Goal: Task Accomplishment & Management: Complete application form

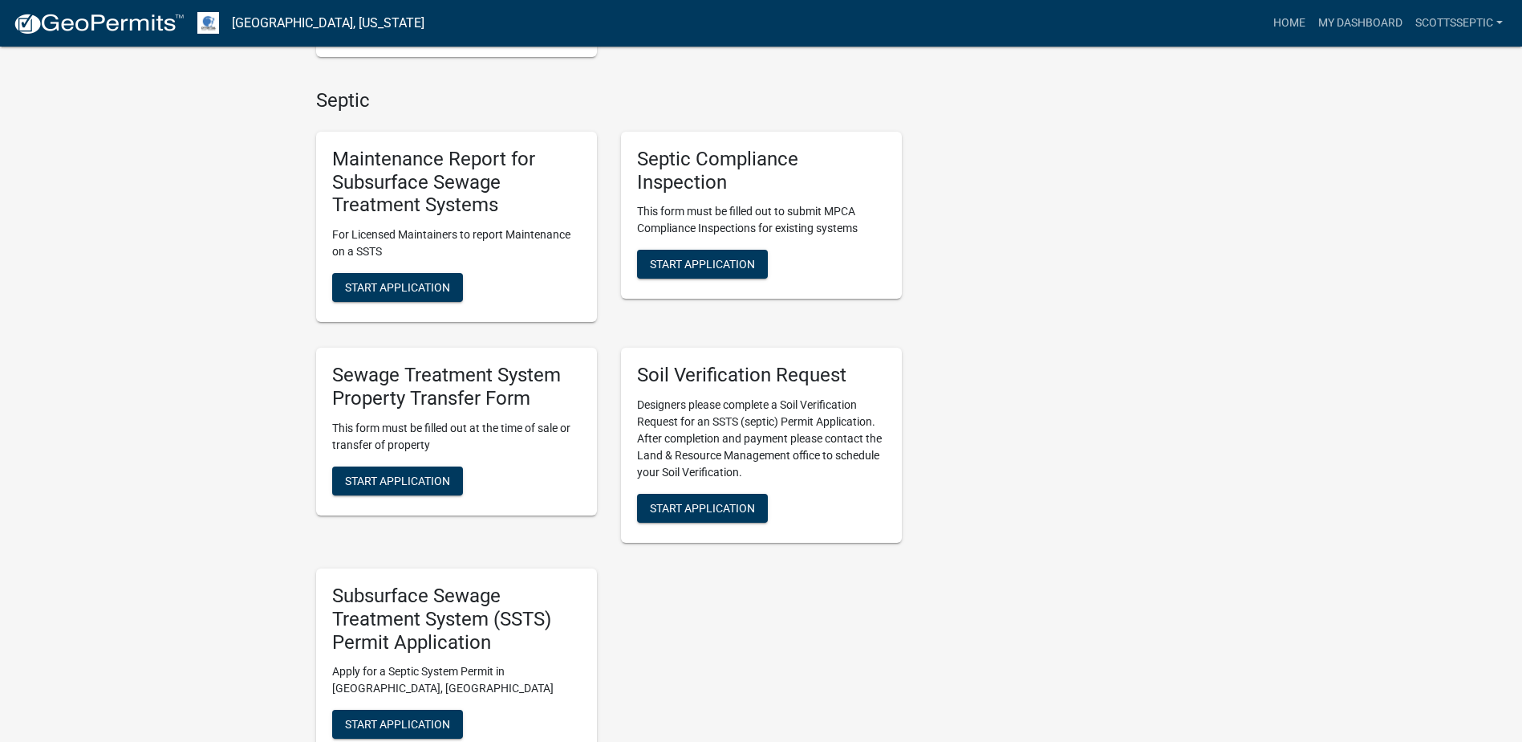
scroll to position [1043, 0]
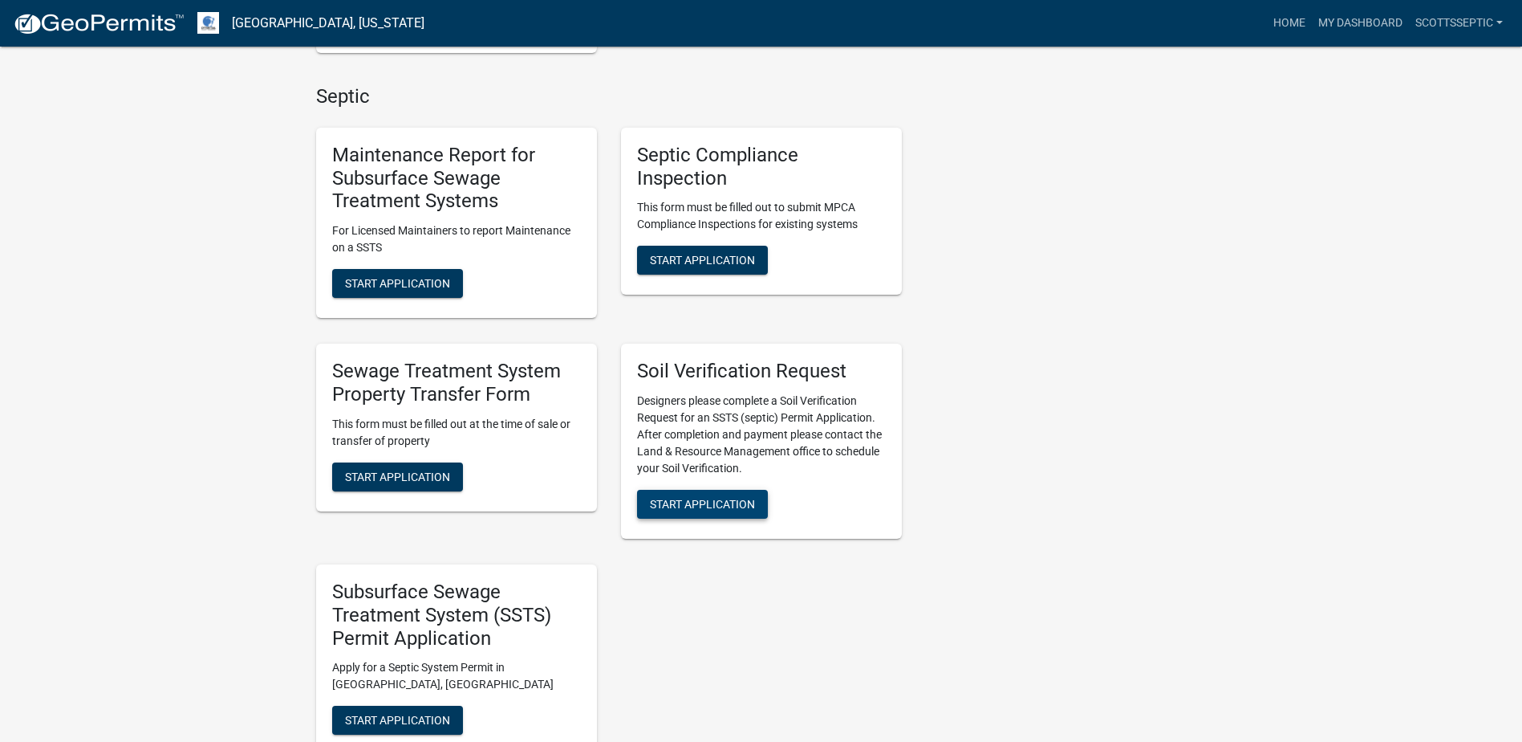
click at [710, 509] on span "Start Application" at bounding box center [702, 504] width 105 height 13
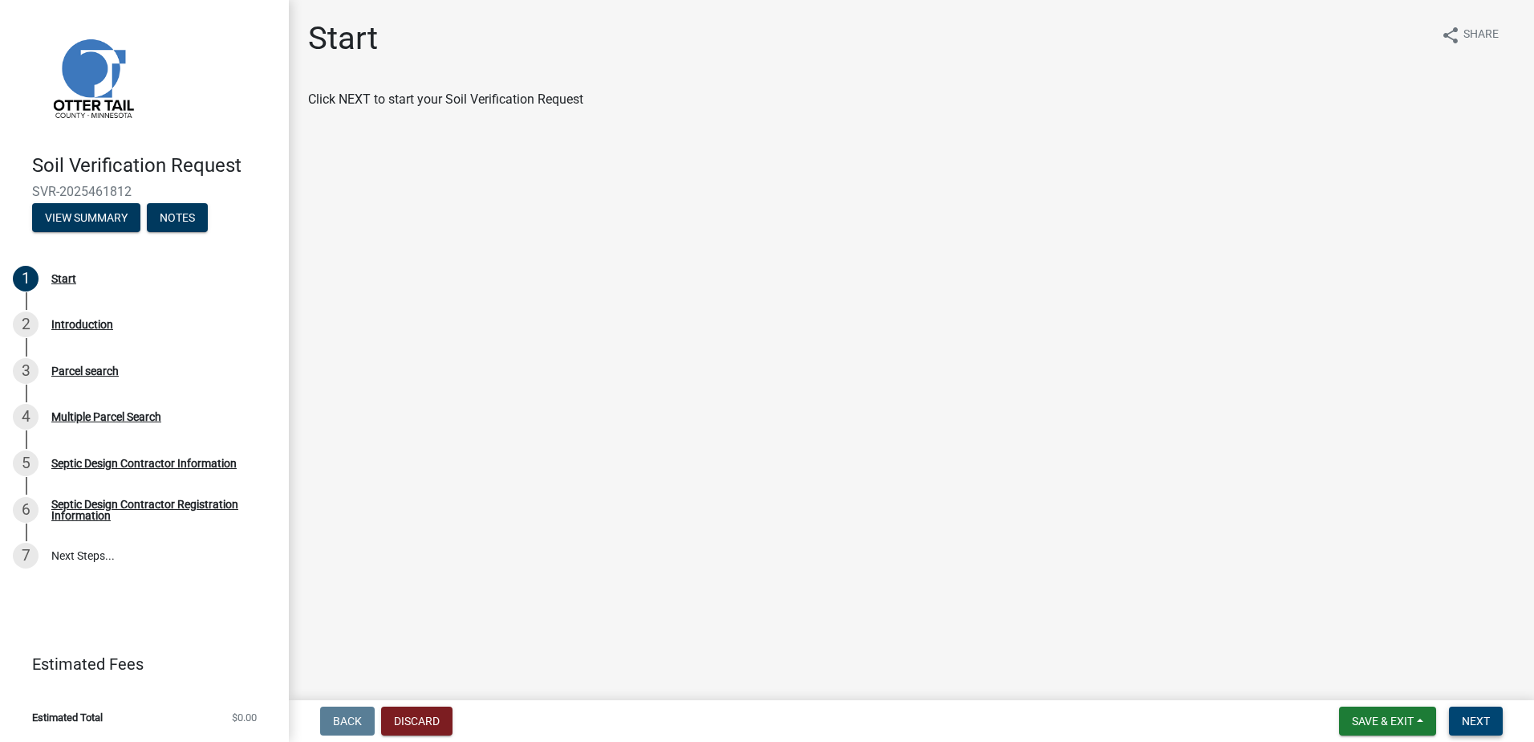
click at [1485, 716] on span "Next" at bounding box center [1476, 720] width 28 height 13
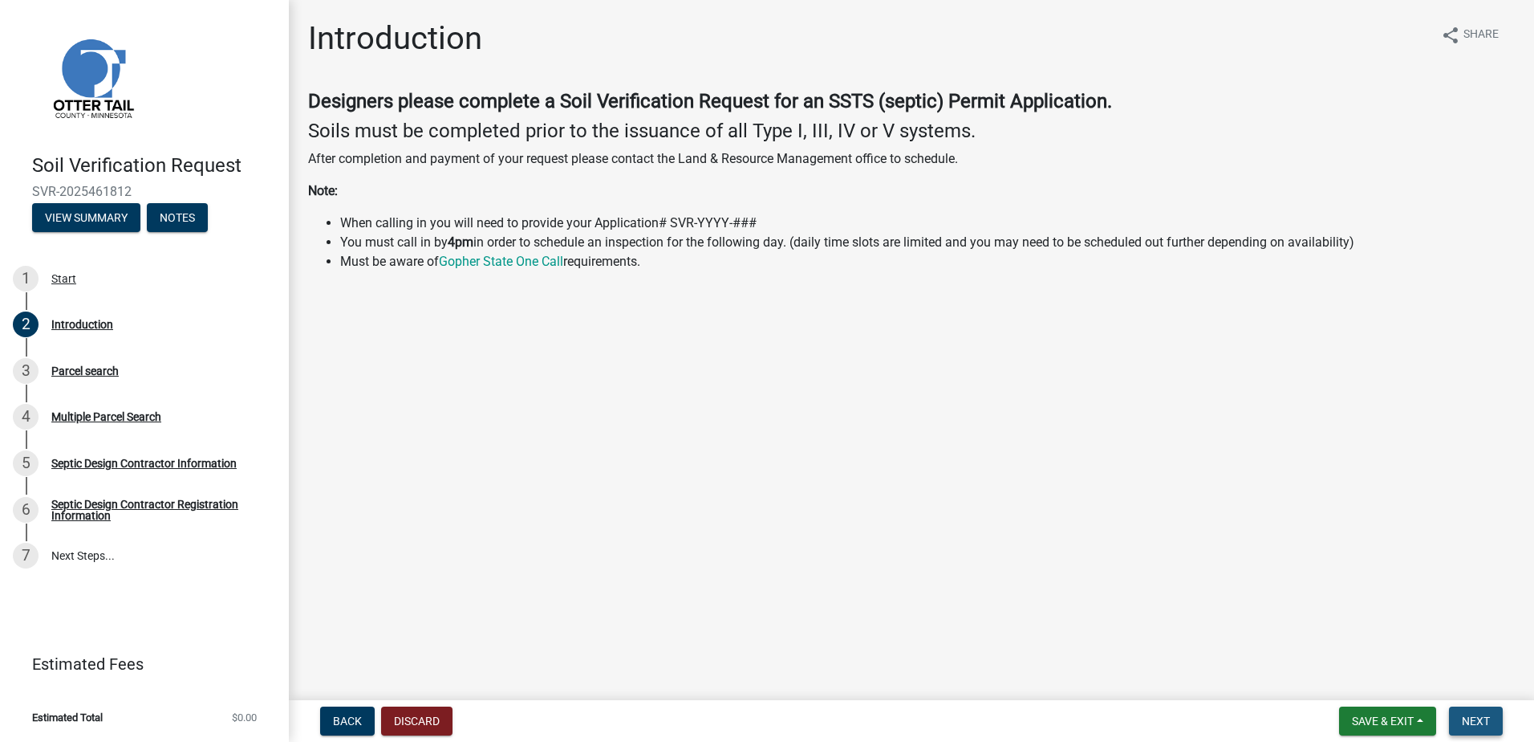
click at [1485, 720] on span "Next" at bounding box center [1476, 720] width 28 height 13
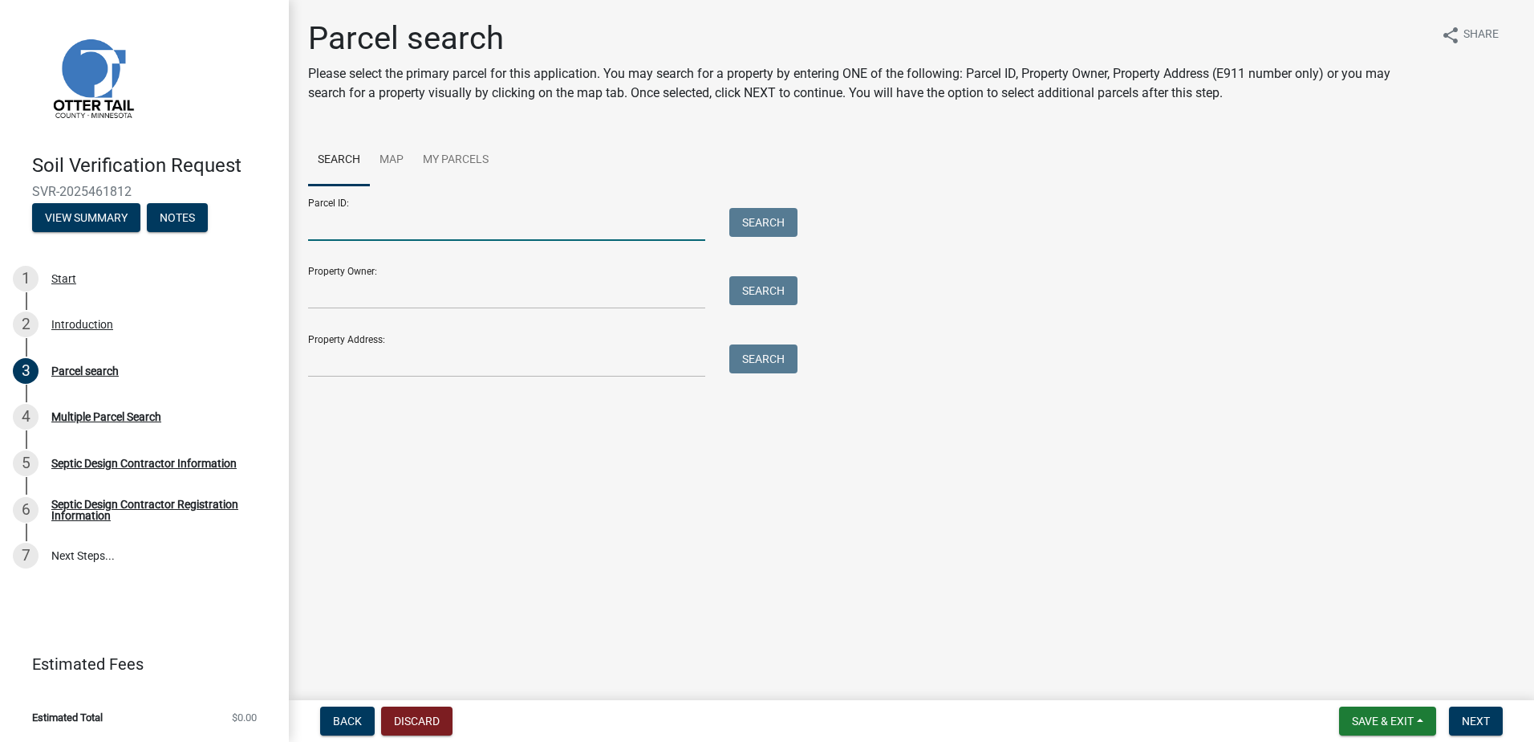
drag, startPoint x: 342, startPoint y: 226, endPoint x: 383, endPoint y: 203, distance: 46.7
click at [342, 225] on input "Parcel ID:" at bounding box center [506, 224] width 397 height 33
type input "37000990791000"
click at [770, 223] on button "Search" at bounding box center [763, 222] width 68 height 29
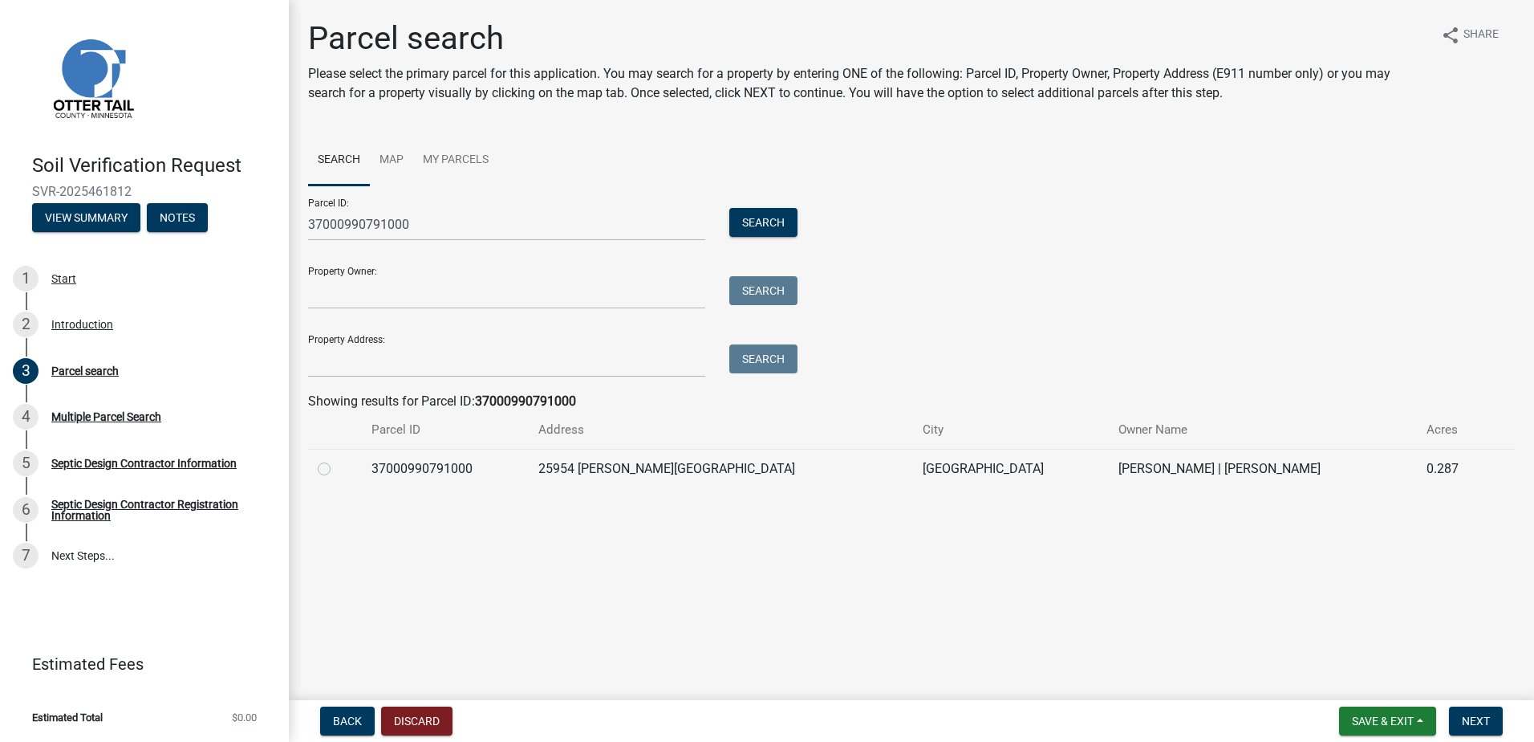
click at [337, 459] on label at bounding box center [337, 459] width 0 height 0
click at [337, 466] on input "radio" at bounding box center [342, 464] width 10 height 10
radio input "true"
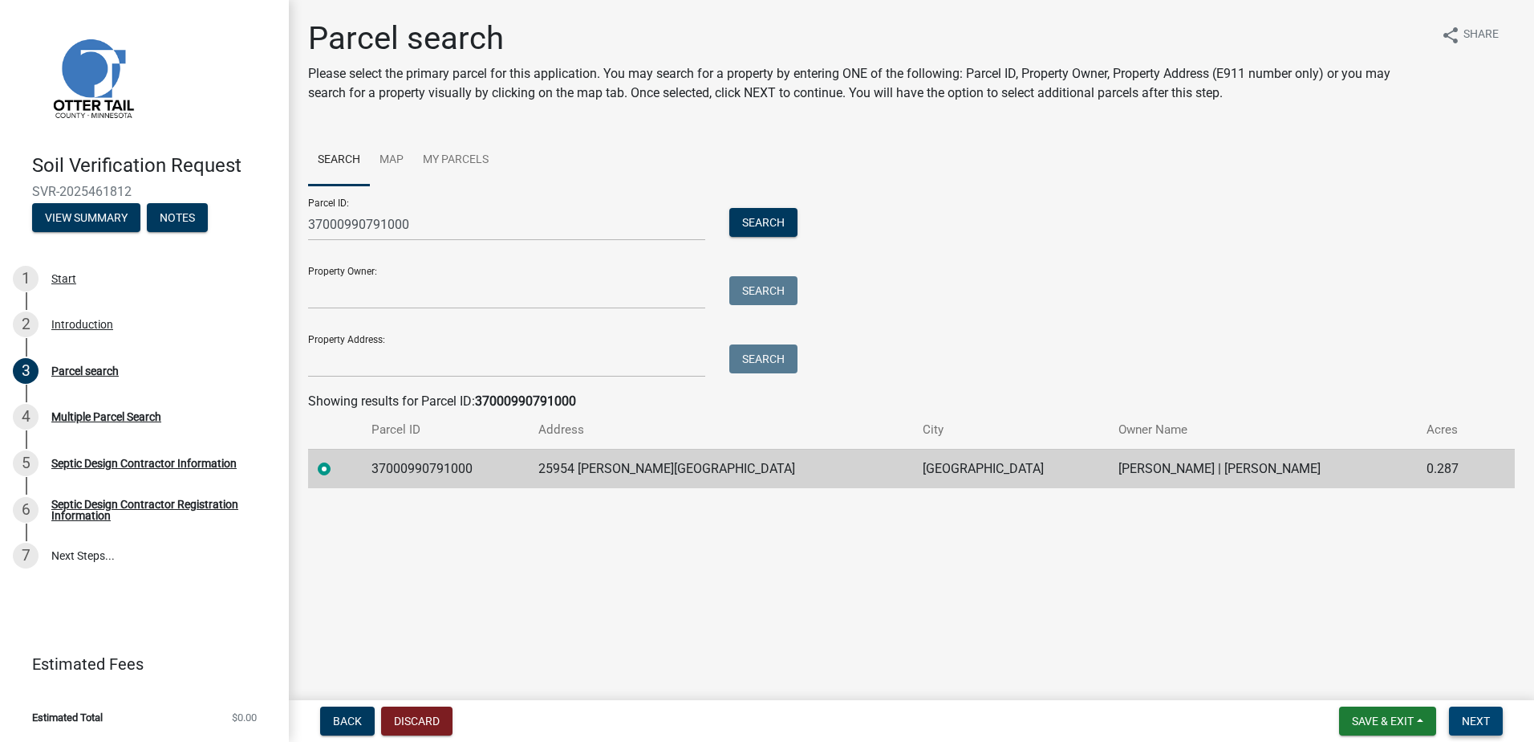
click at [1470, 731] on button "Next" at bounding box center [1476, 720] width 54 height 29
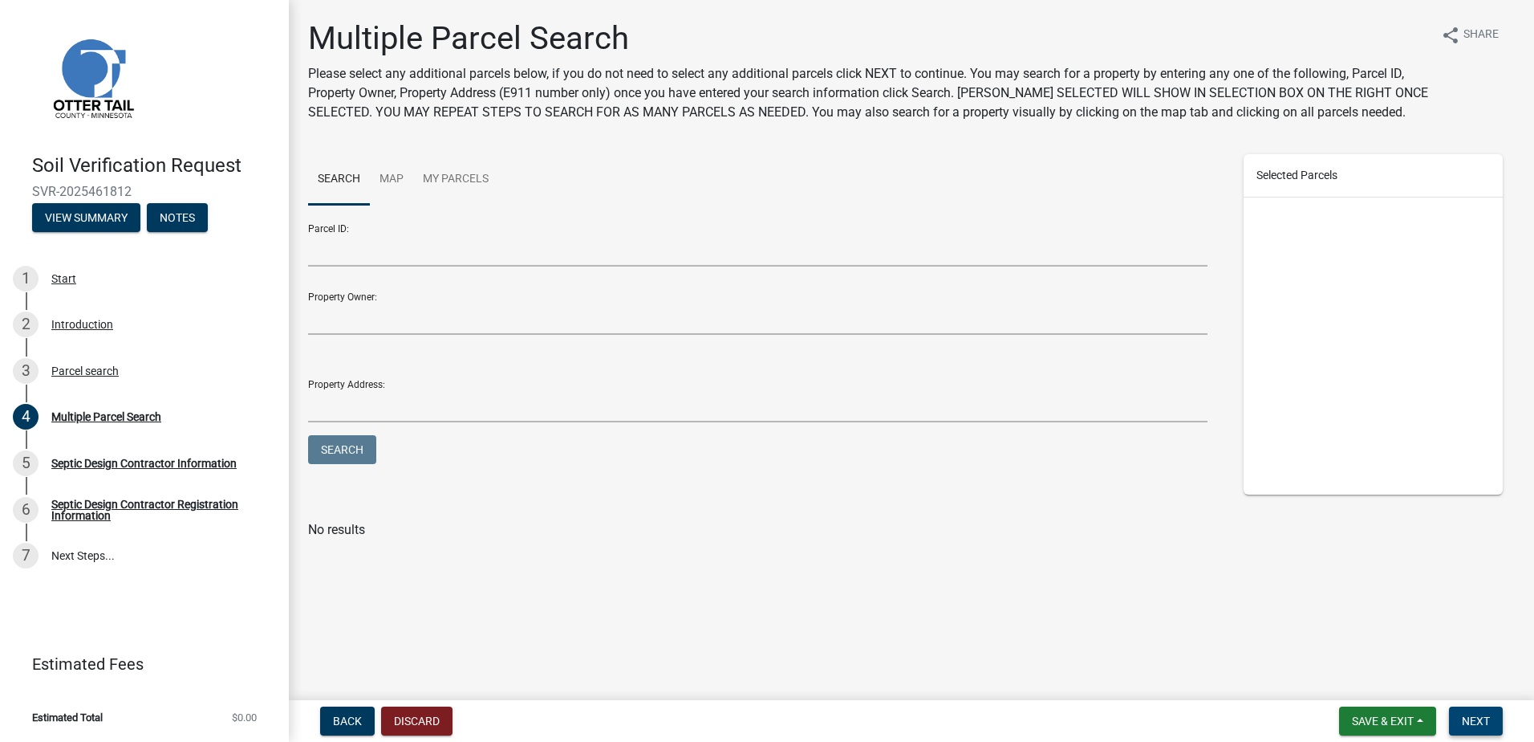
click at [1492, 721] on button "Next" at bounding box center [1476, 720] width 54 height 29
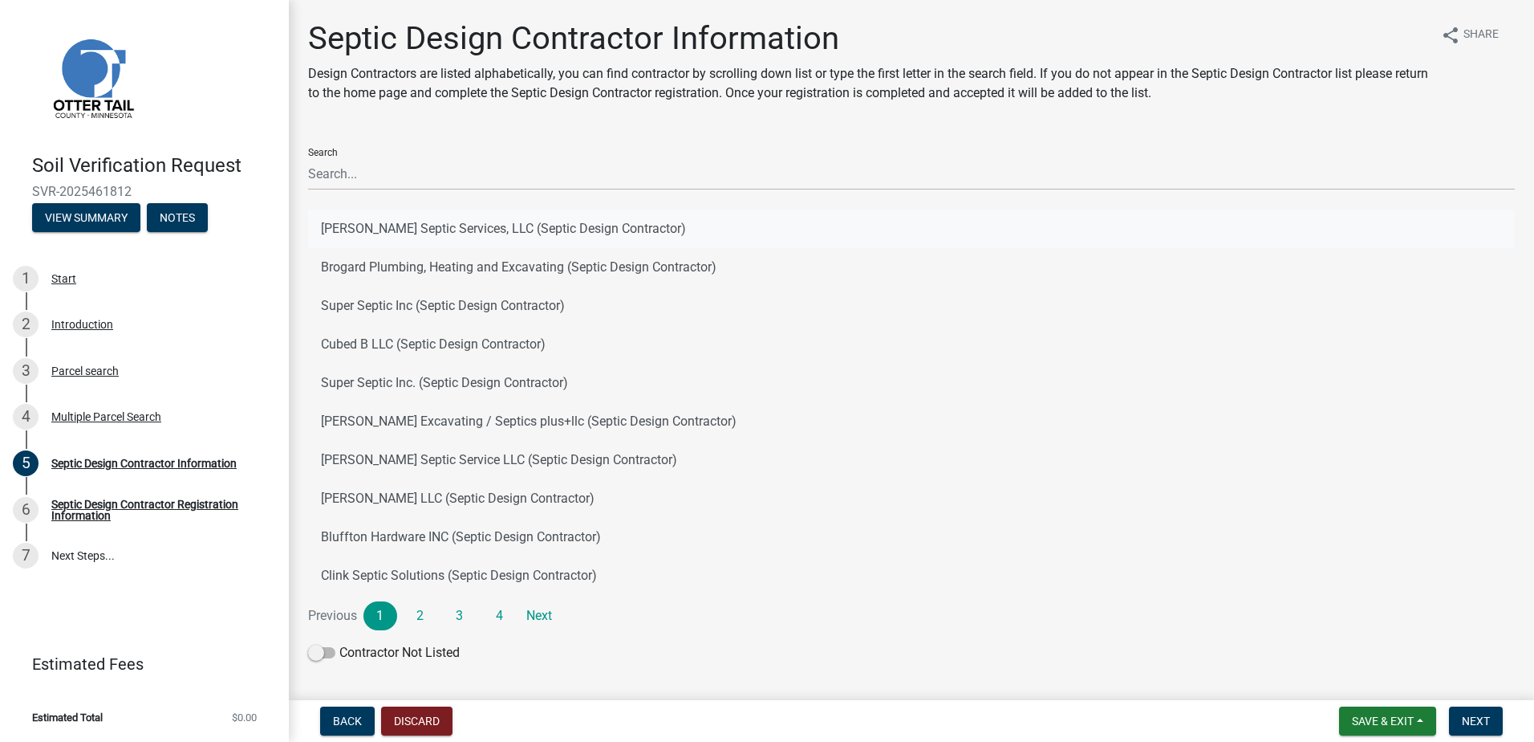
click at [426, 230] on button "[PERSON_NAME] Septic Services, LLC (Septic Design Contractor)" at bounding box center [911, 228] width 1207 height 39
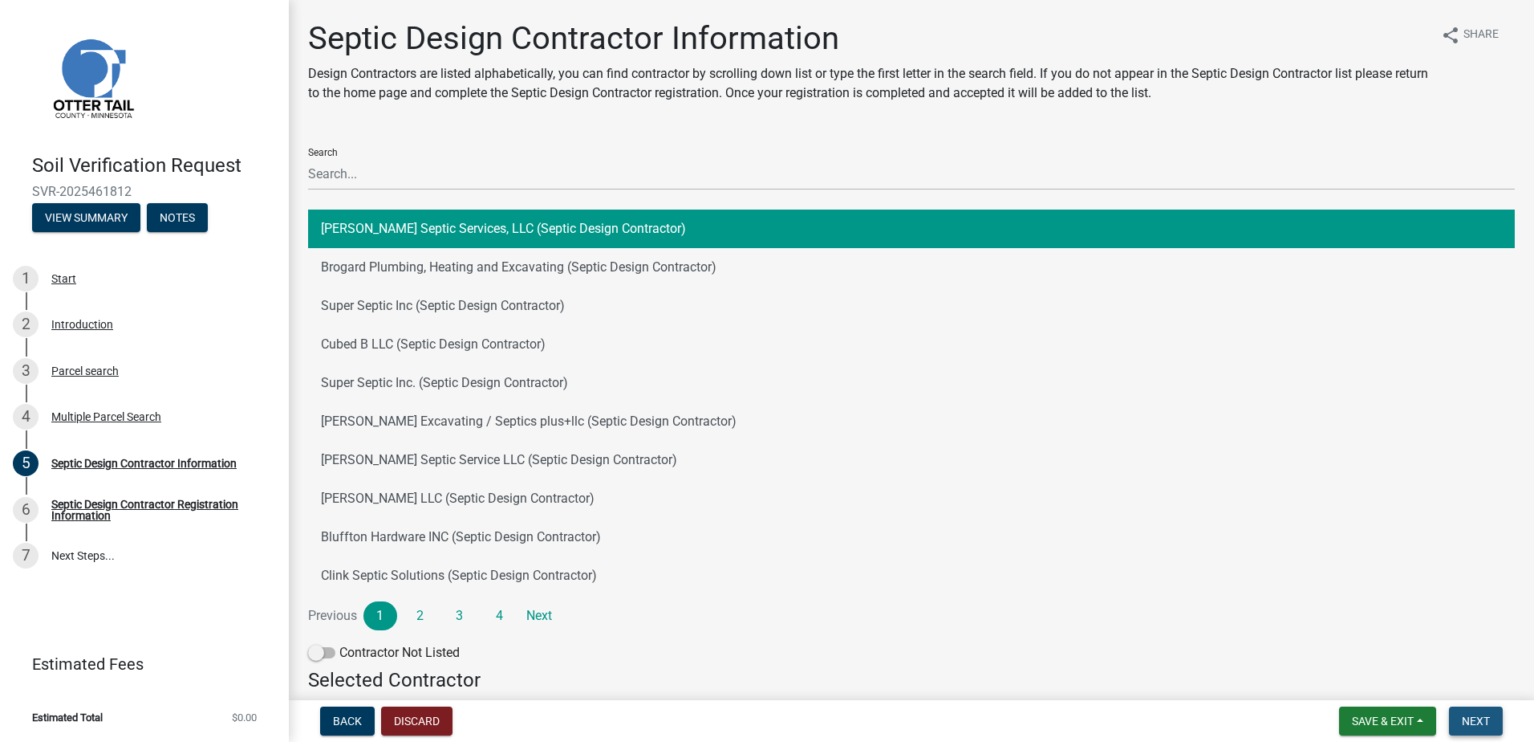
click at [1474, 727] on span "Next" at bounding box center [1476, 720] width 28 height 13
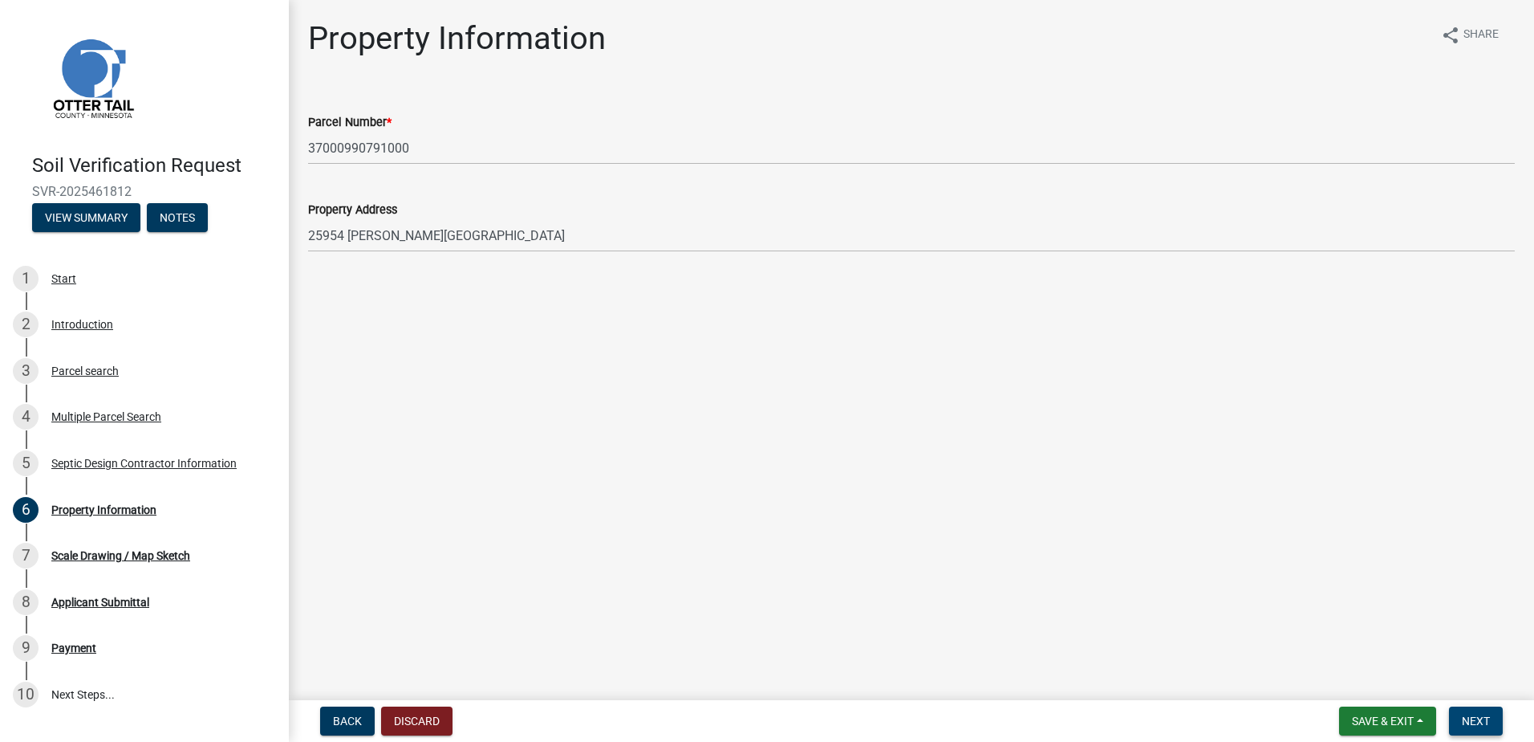
click at [1462, 714] on span "Next" at bounding box center [1476, 720] width 28 height 13
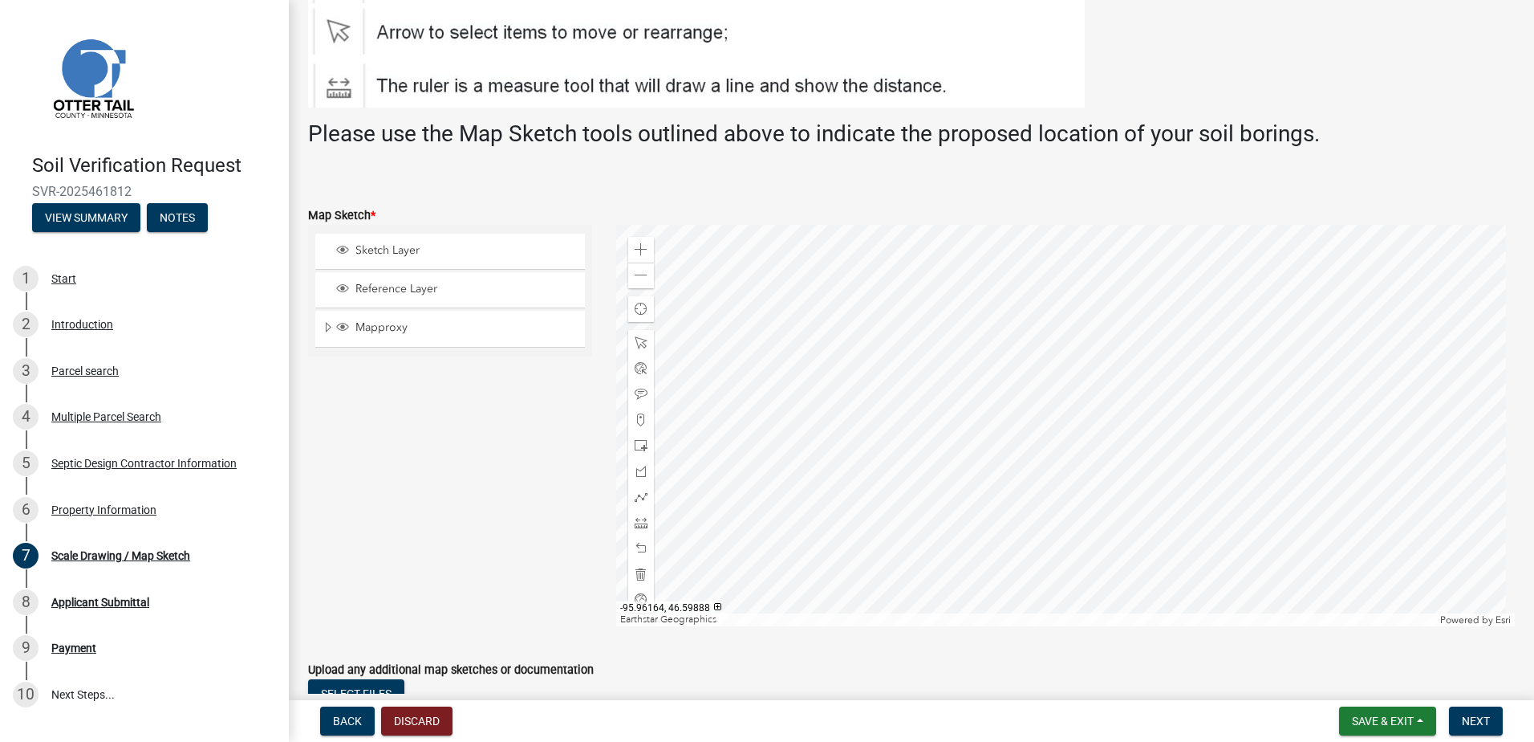
scroll to position [241, 0]
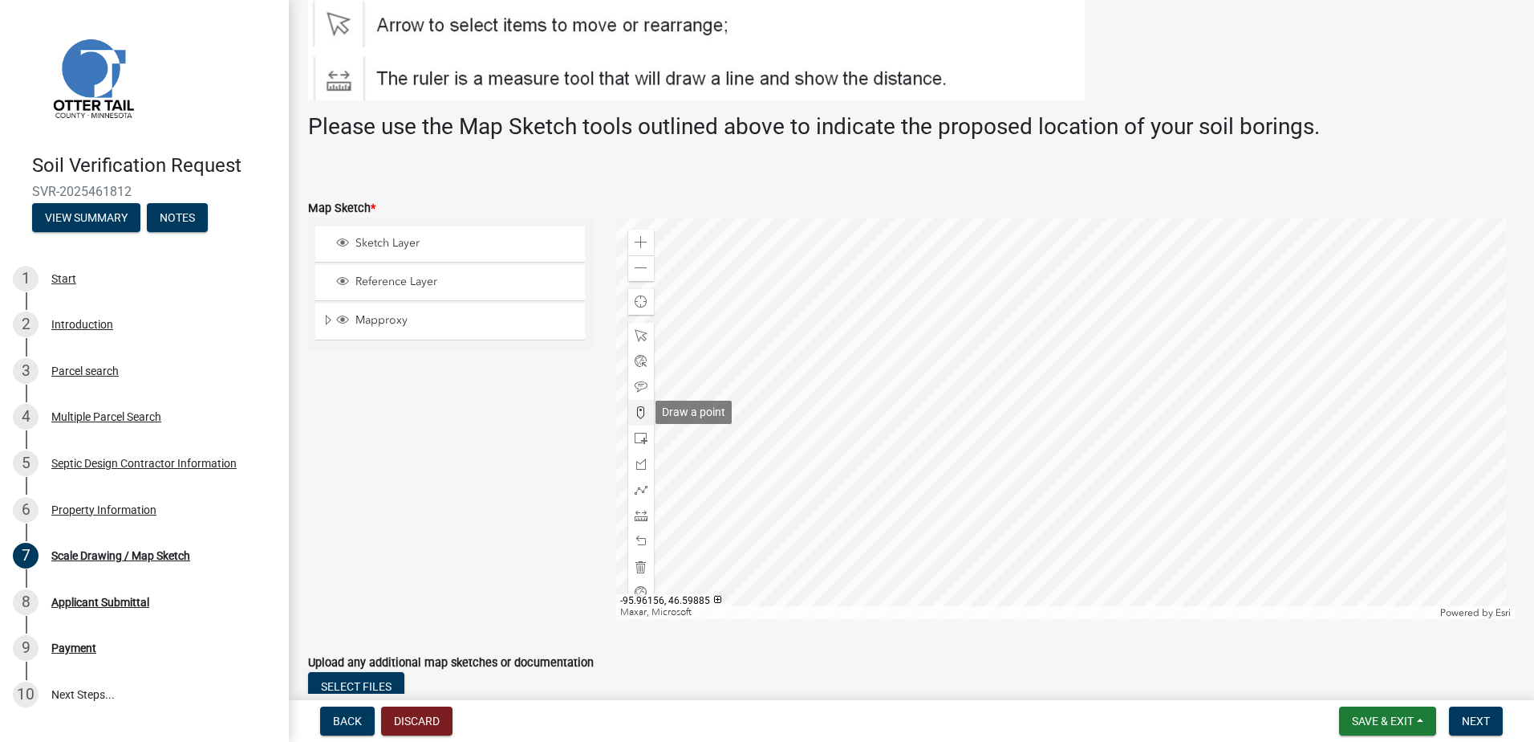
click at [640, 412] on span at bounding box center [641, 412] width 13 height 13
click at [965, 351] on div at bounding box center [1066, 417] width 900 height 401
click at [1472, 715] on span "Next" at bounding box center [1476, 720] width 28 height 13
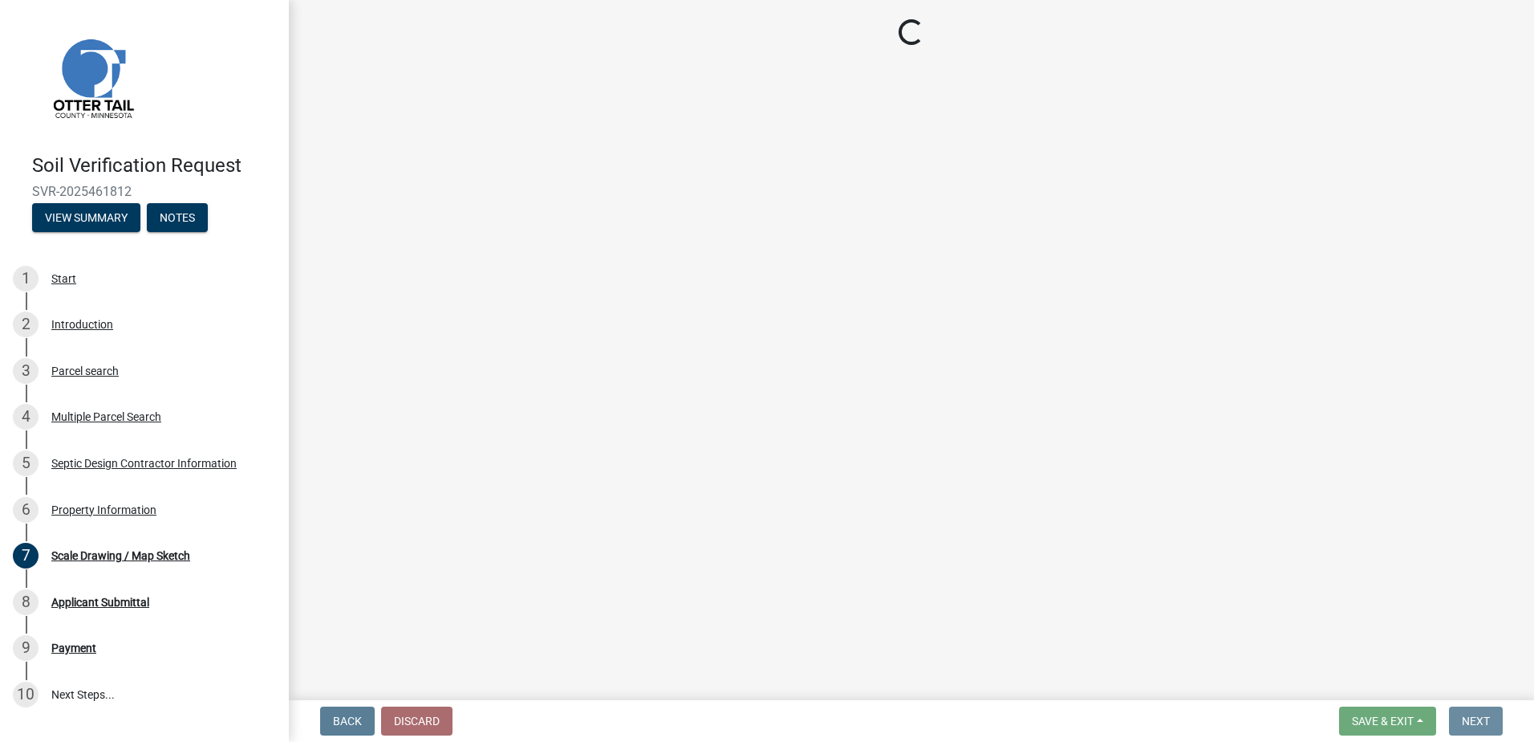
scroll to position [0, 0]
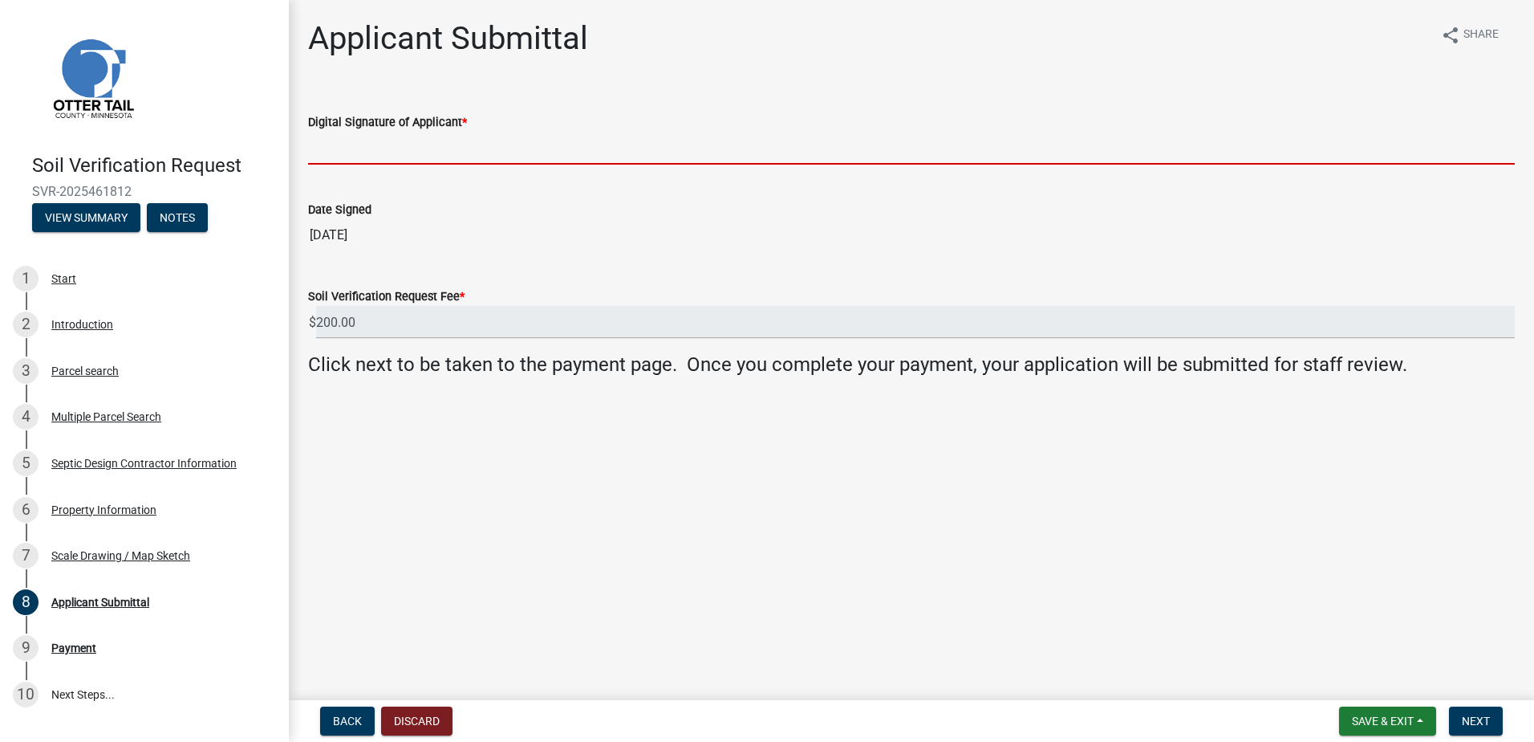
click at [356, 152] on input "Digital Signature of Applicant *" at bounding box center [911, 148] width 1207 height 33
type input "[PERSON_NAME]"
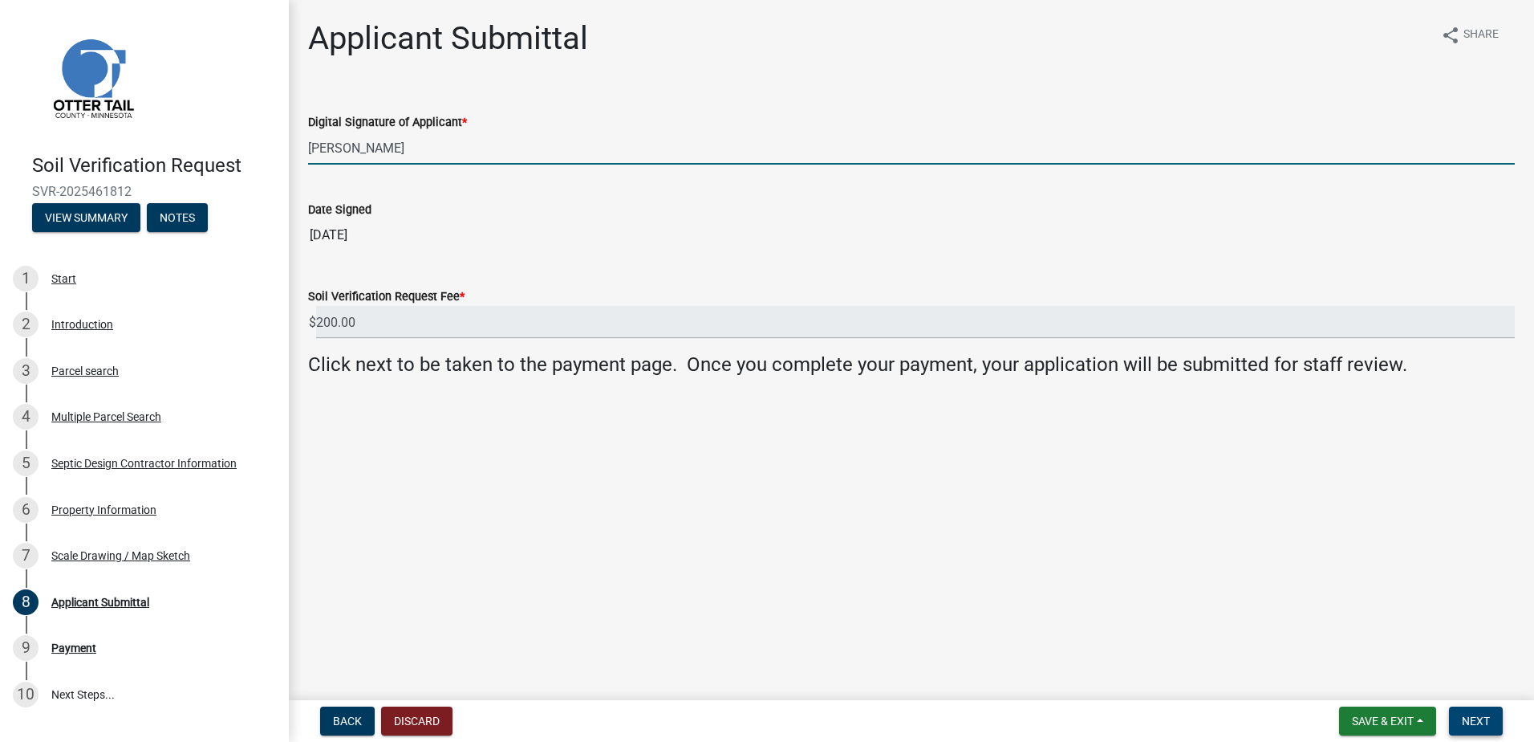
click at [1460, 717] on button "Next" at bounding box center [1476, 720] width 54 height 29
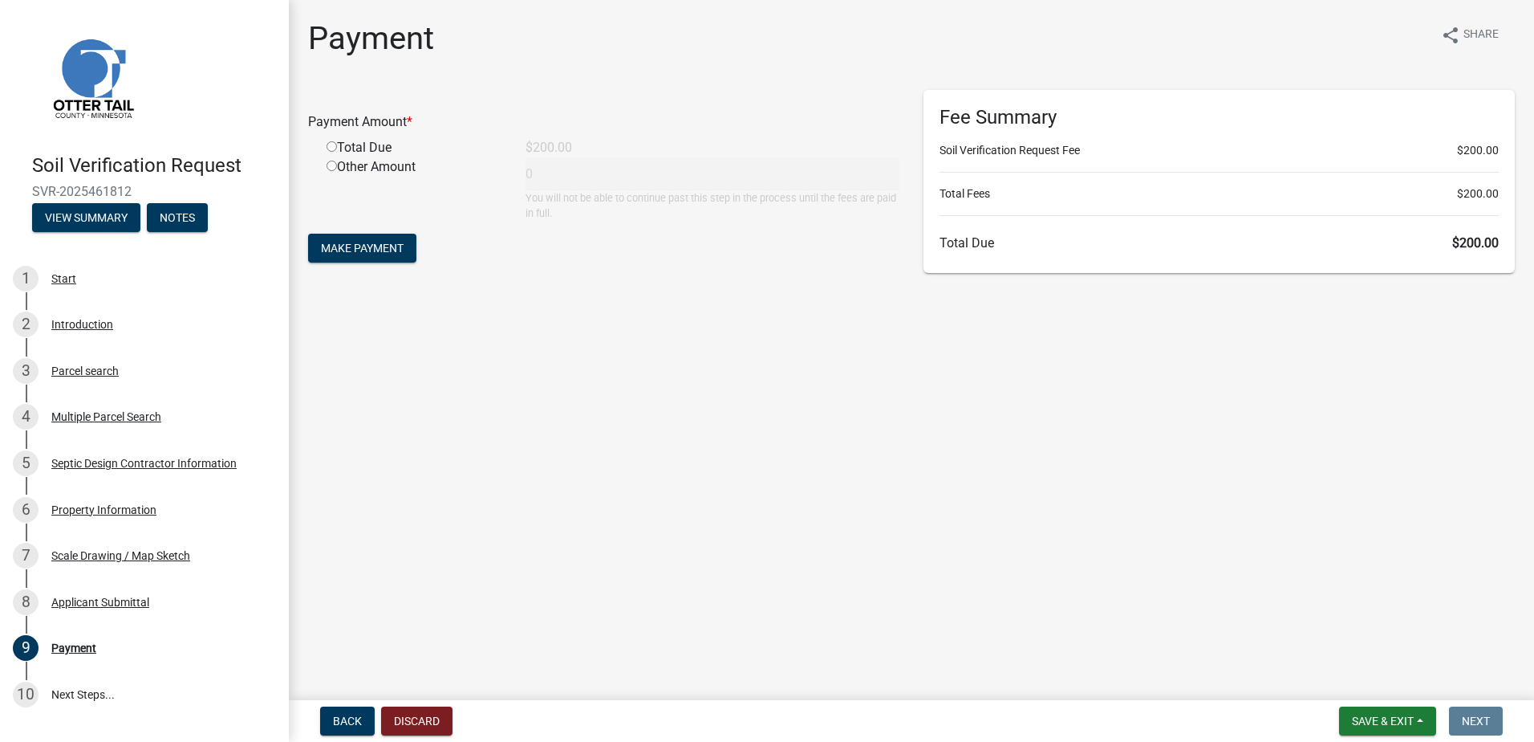
click at [331, 148] on input "radio" at bounding box center [332, 146] width 10 height 10
radio input "true"
type input "200"
click at [354, 240] on button "Make Payment" at bounding box center [362, 248] width 108 height 29
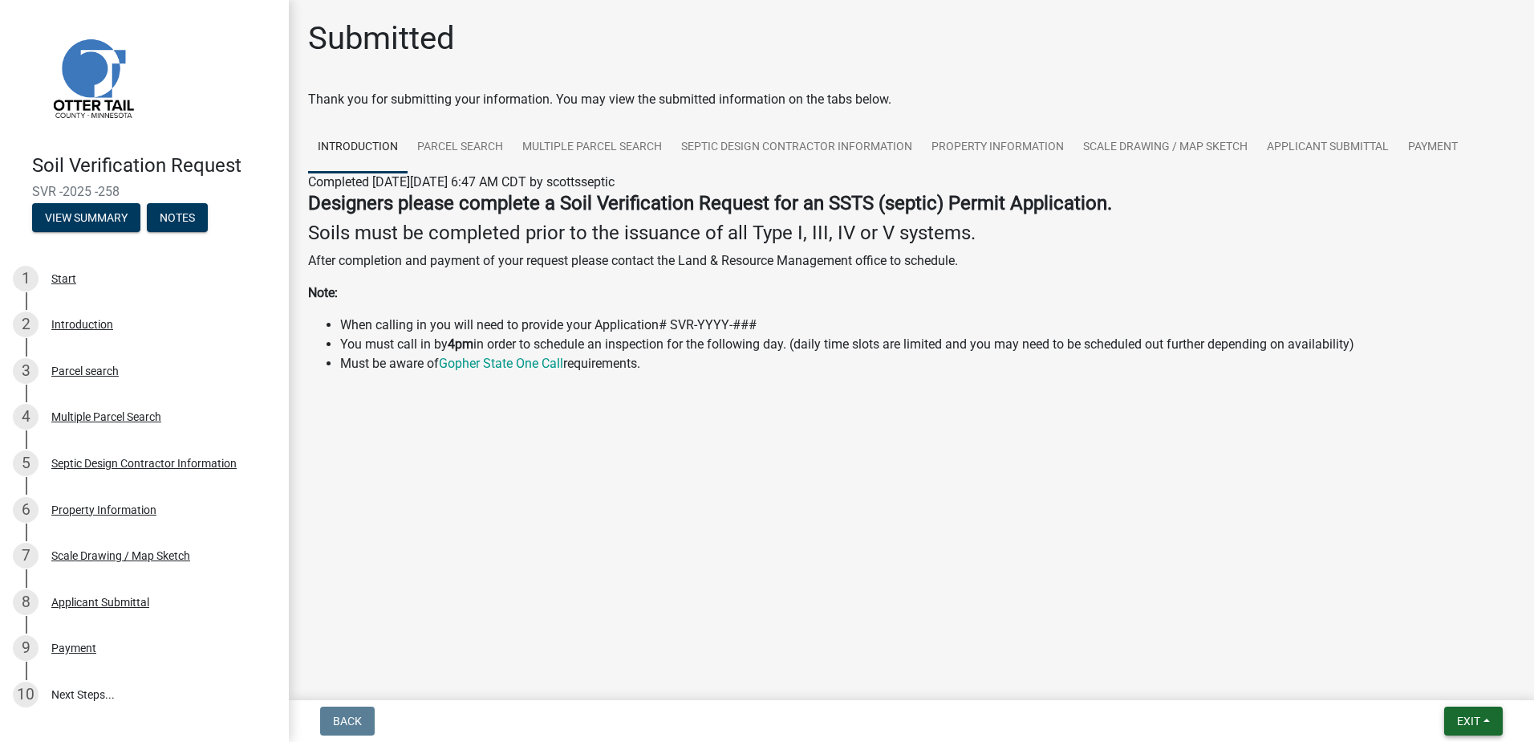
click at [1483, 721] on button "Exit" at bounding box center [1474, 720] width 59 height 29
click at [1394, 683] on button "Save & Exit" at bounding box center [1439, 679] width 128 height 39
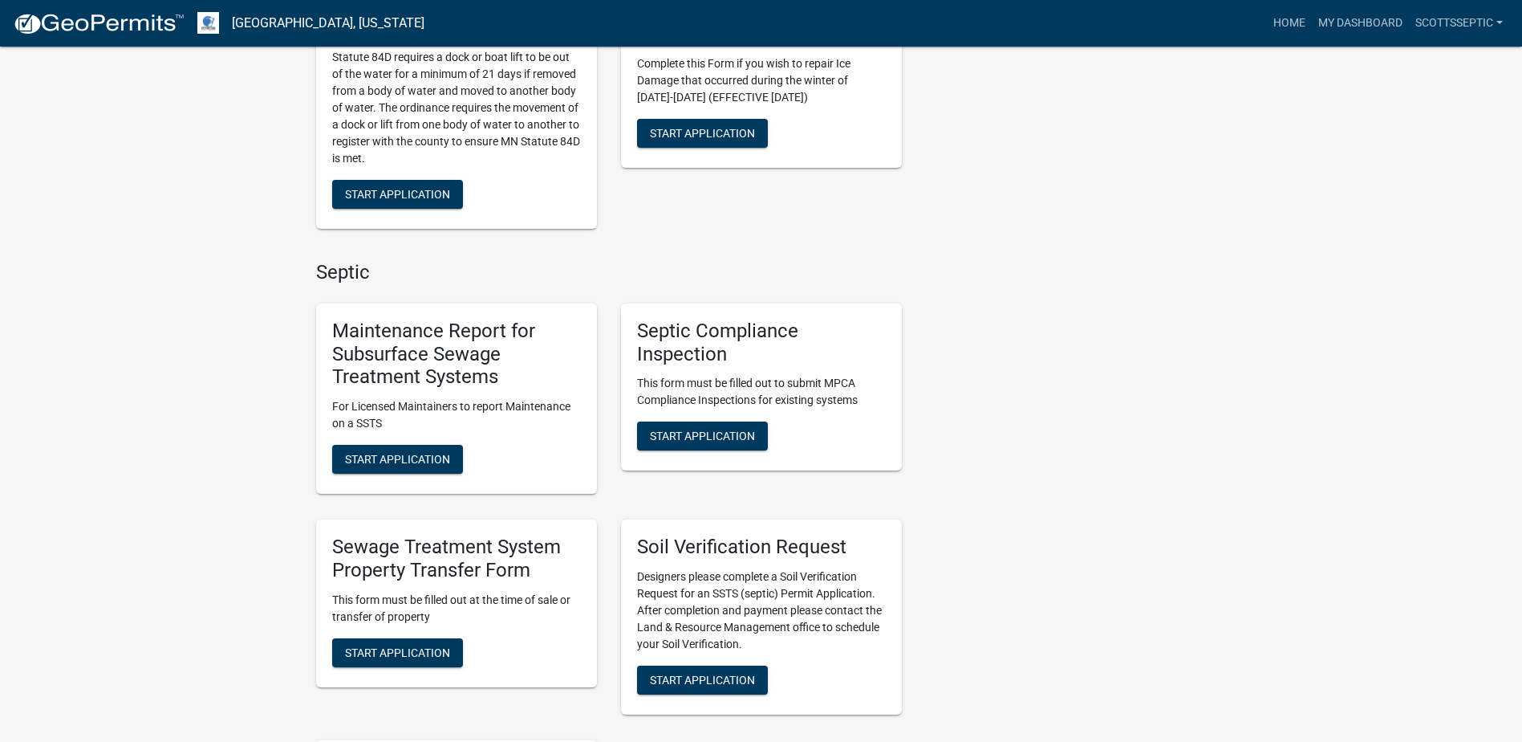
scroll to position [883, 0]
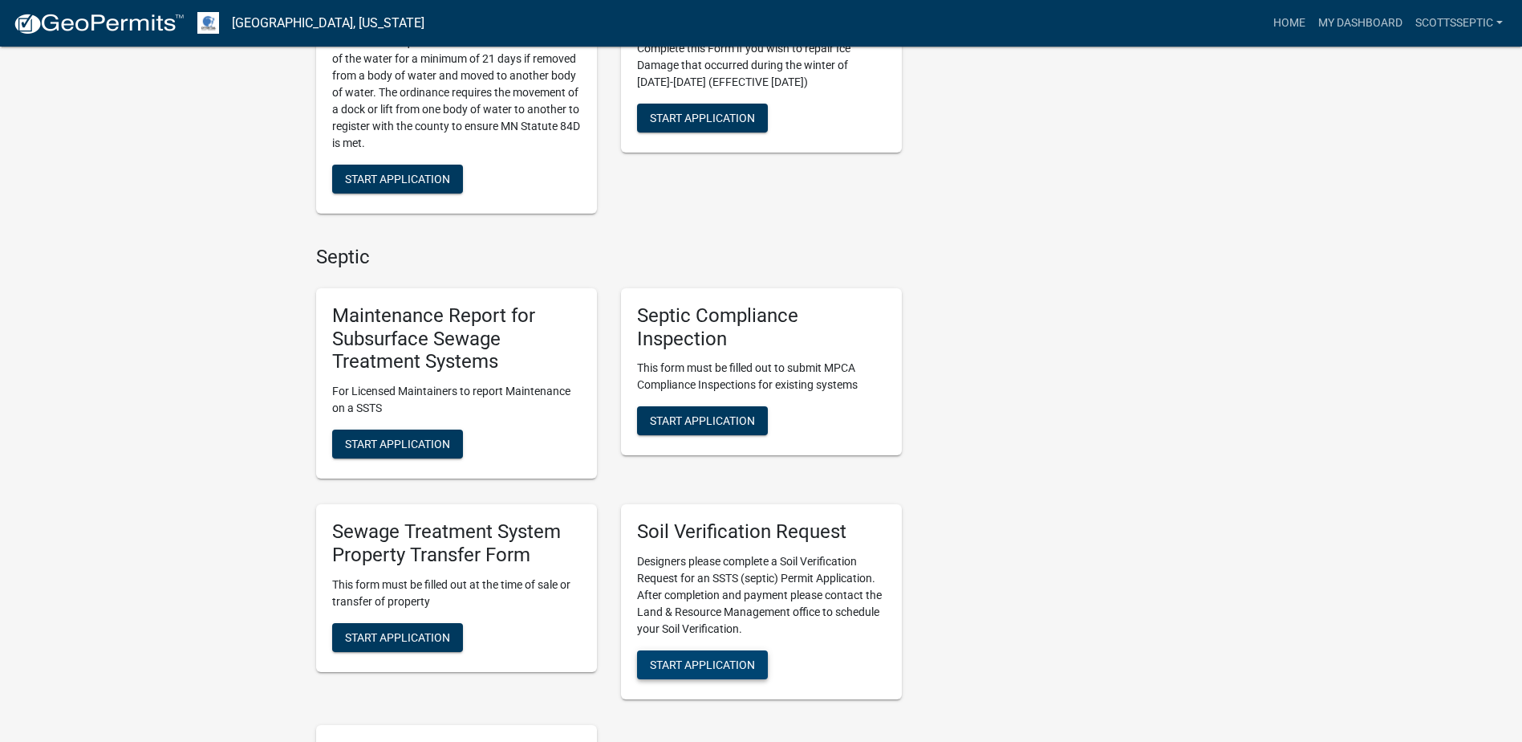
click at [693, 660] on span "Start Application" at bounding box center [702, 664] width 105 height 13
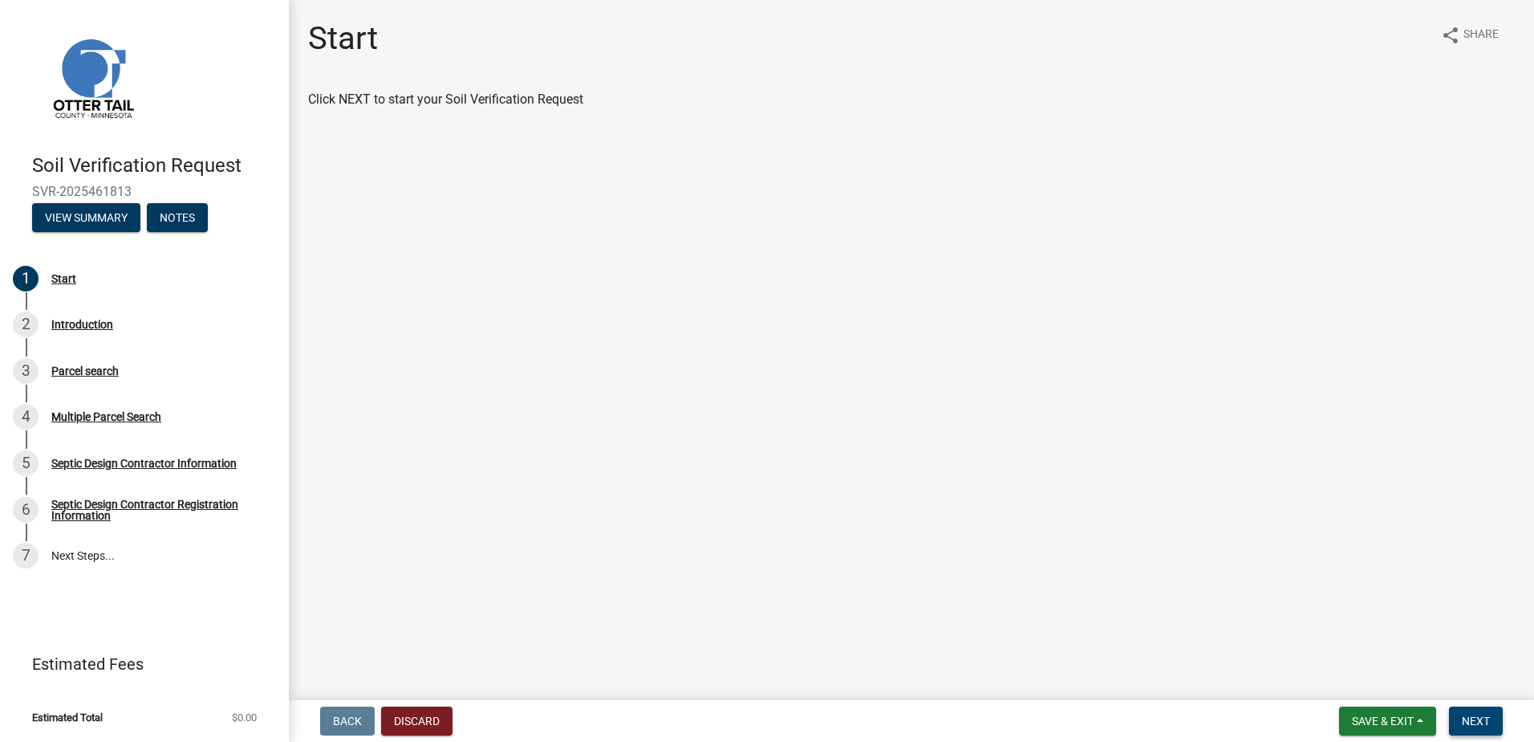
click at [1464, 720] on span "Next" at bounding box center [1476, 720] width 28 height 13
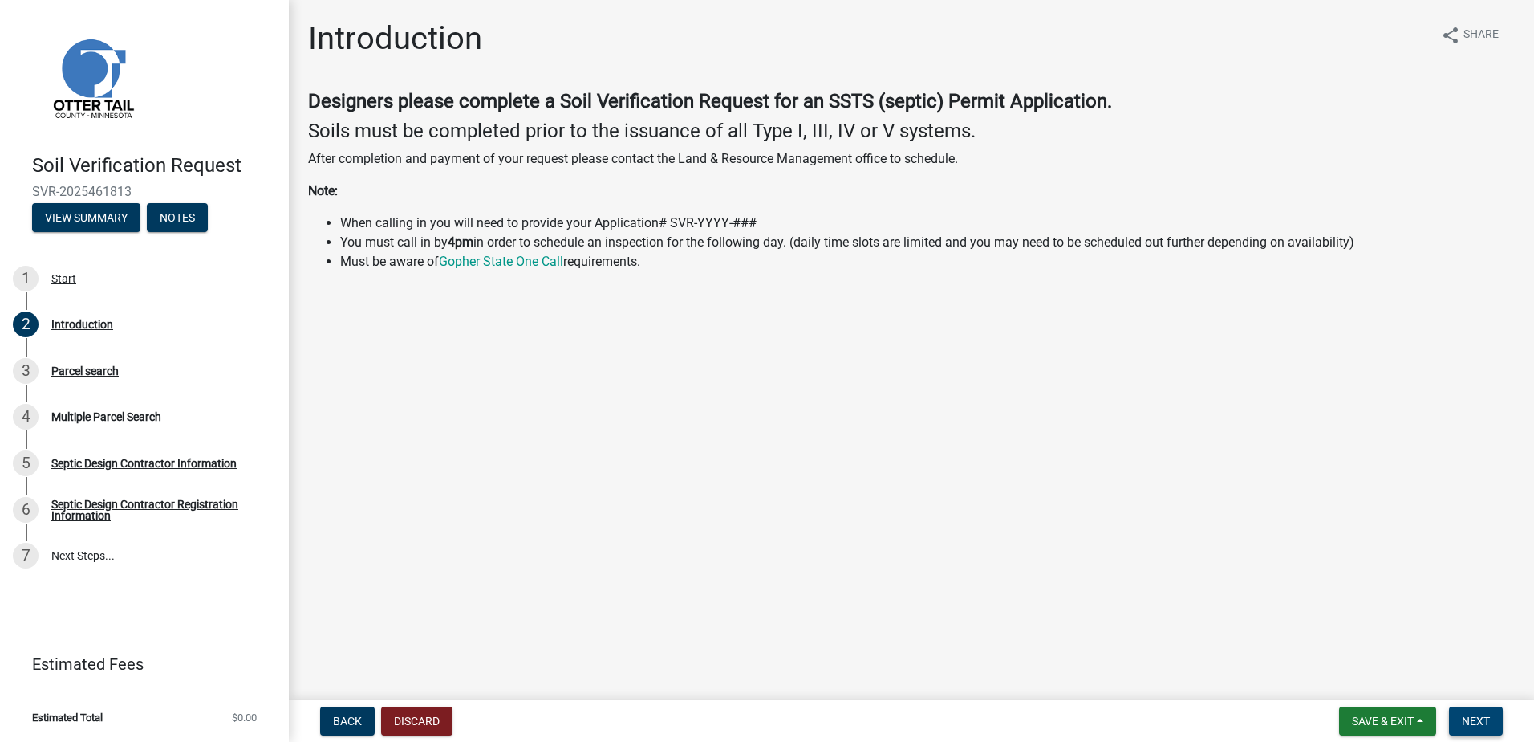
click at [1477, 721] on span "Next" at bounding box center [1476, 720] width 28 height 13
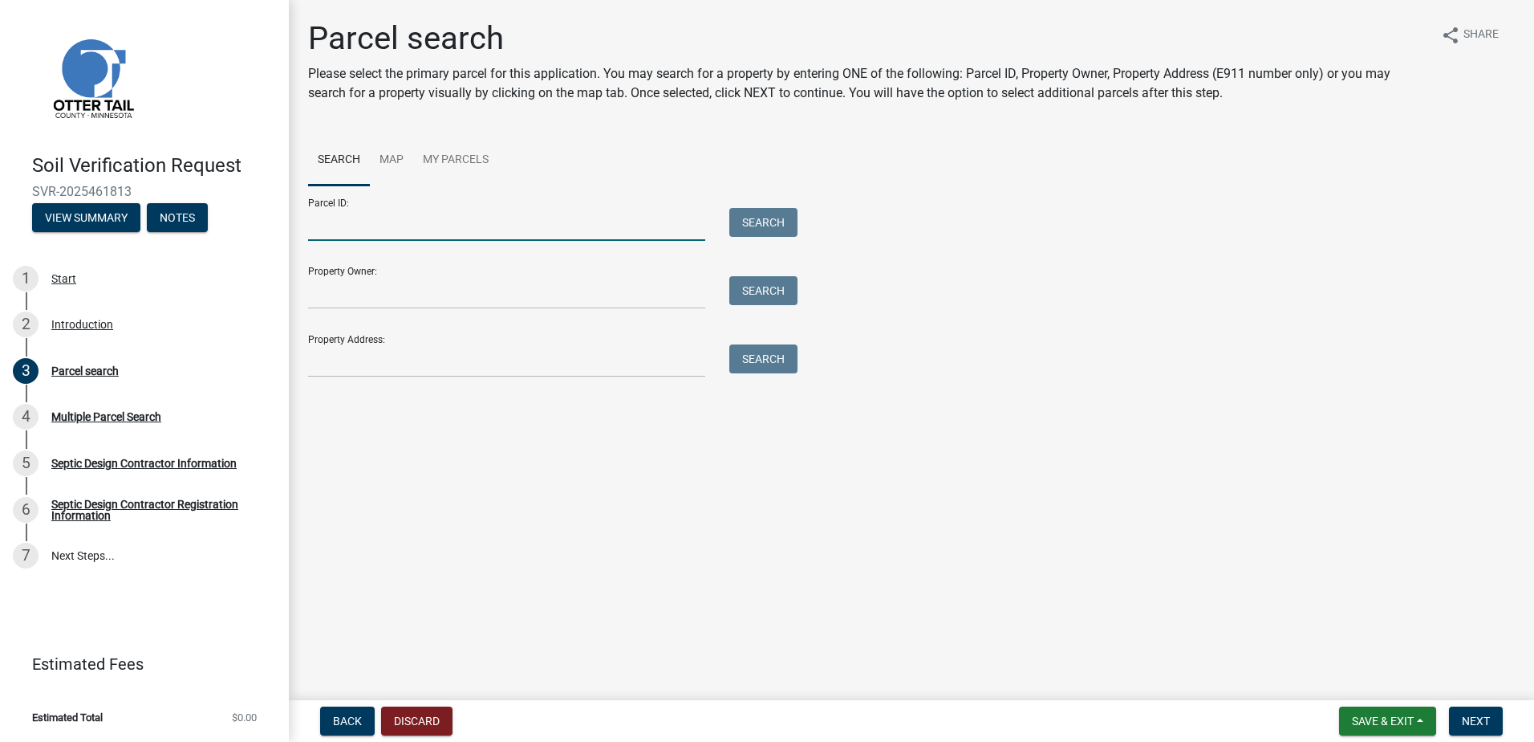
click at [428, 223] on input "Parcel ID:" at bounding box center [506, 224] width 397 height 33
type input "37000990751000"
click at [790, 218] on button "Search" at bounding box center [763, 222] width 68 height 29
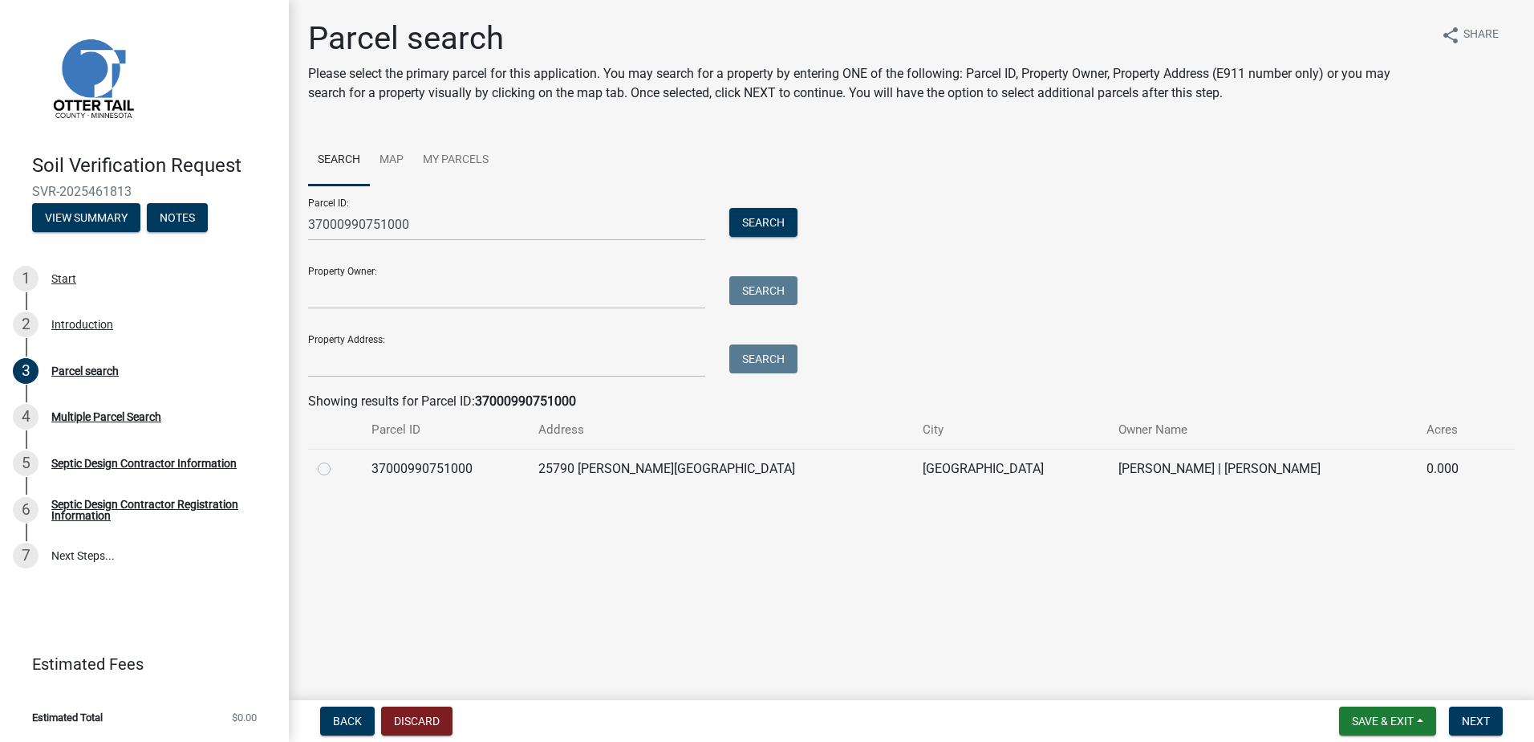
click at [337, 459] on label at bounding box center [337, 459] width 0 height 0
click at [337, 467] on input "radio" at bounding box center [342, 464] width 10 height 10
radio input "true"
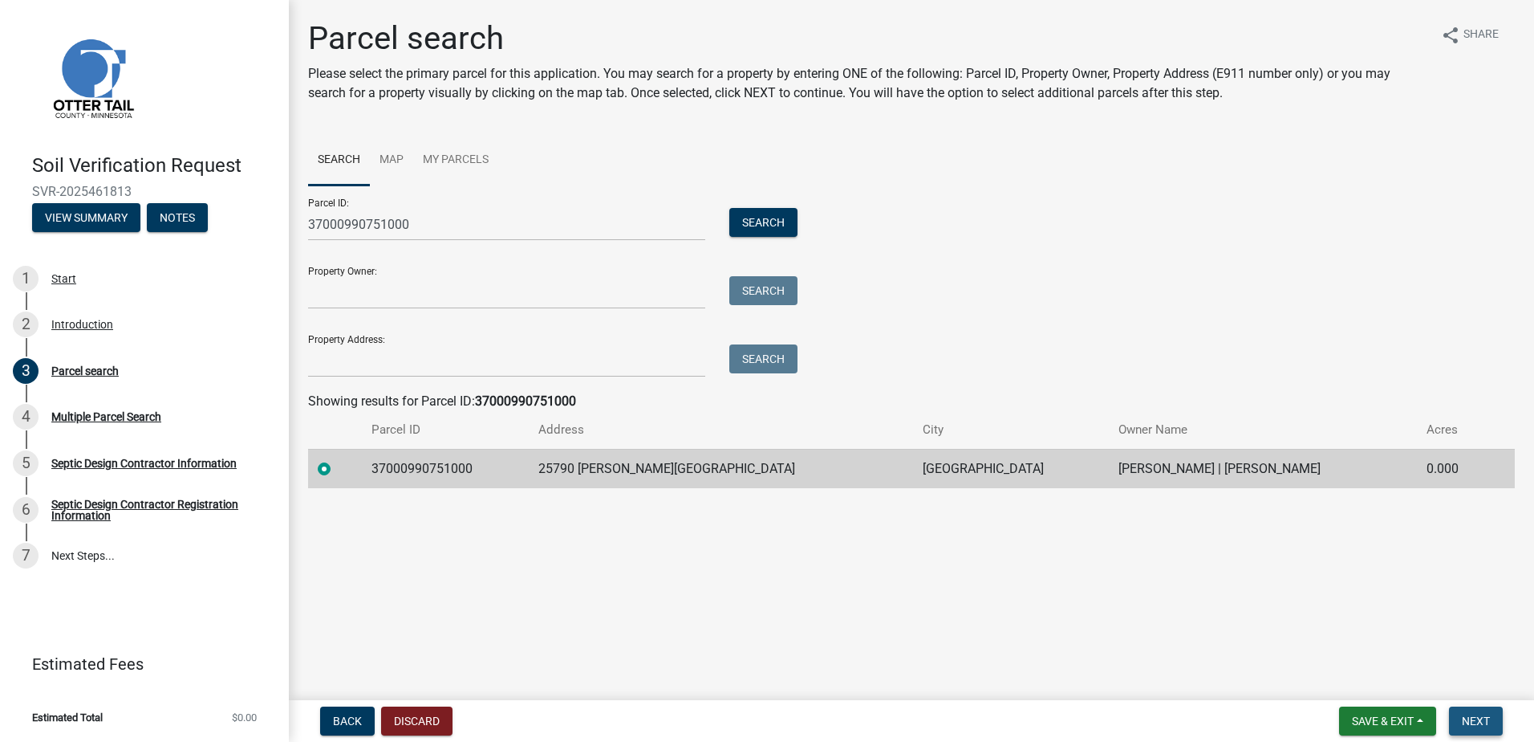
click at [1481, 719] on span "Next" at bounding box center [1476, 720] width 28 height 13
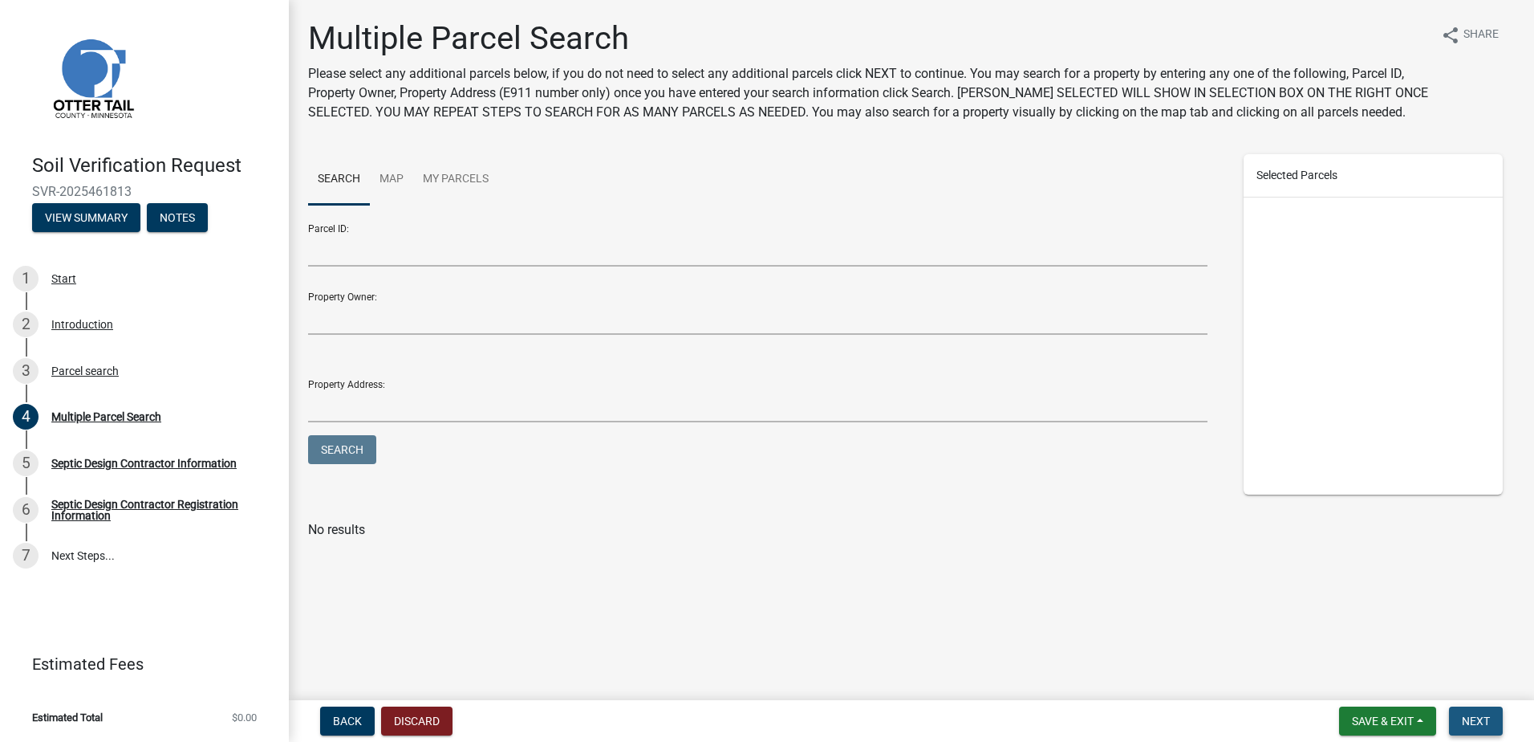
click at [1475, 718] on span "Next" at bounding box center [1476, 720] width 28 height 13
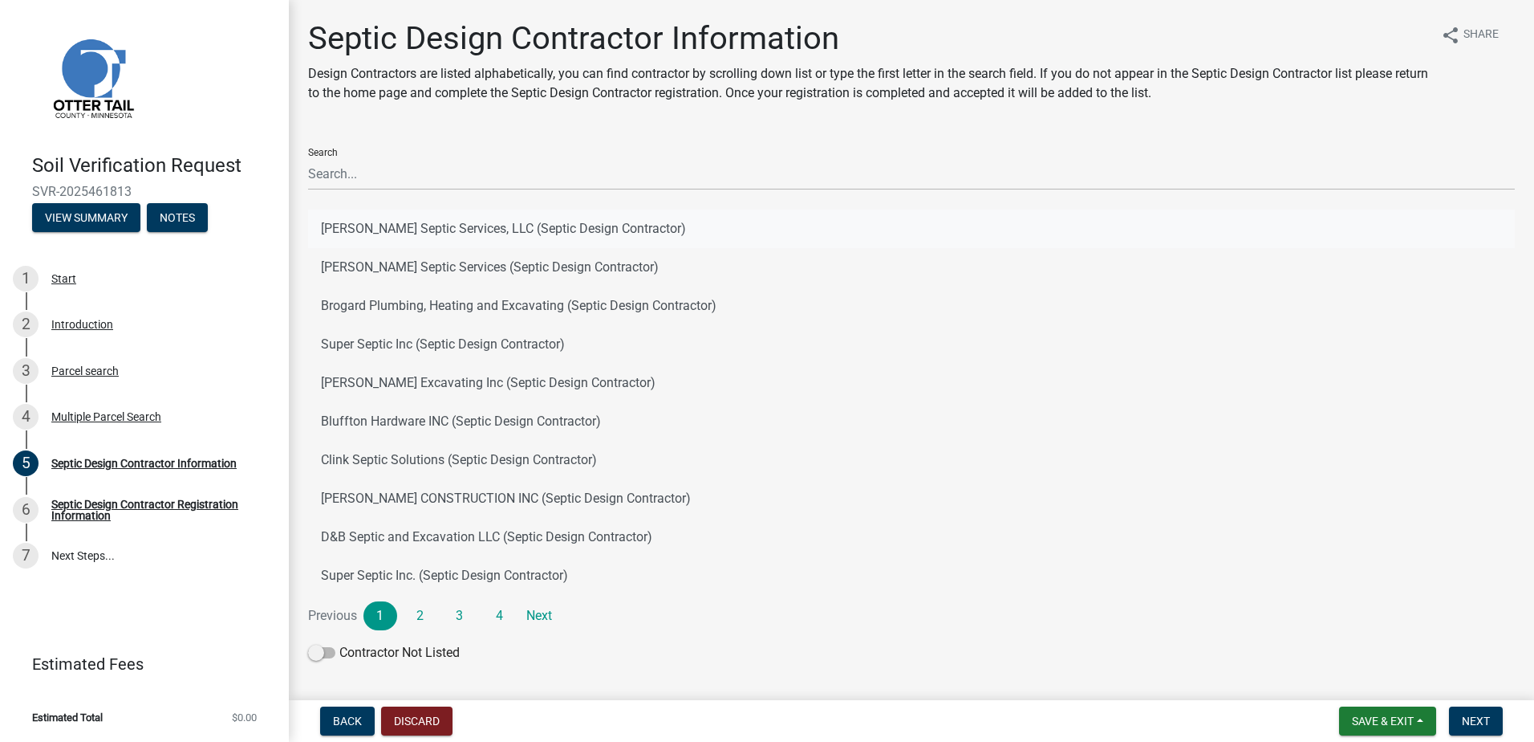
click at [359, 229] on button "[PERSON_NAME] Septic Services, LLC (Septic Design Contractor)" at bounding box center [911, 228] width 1207 height 39
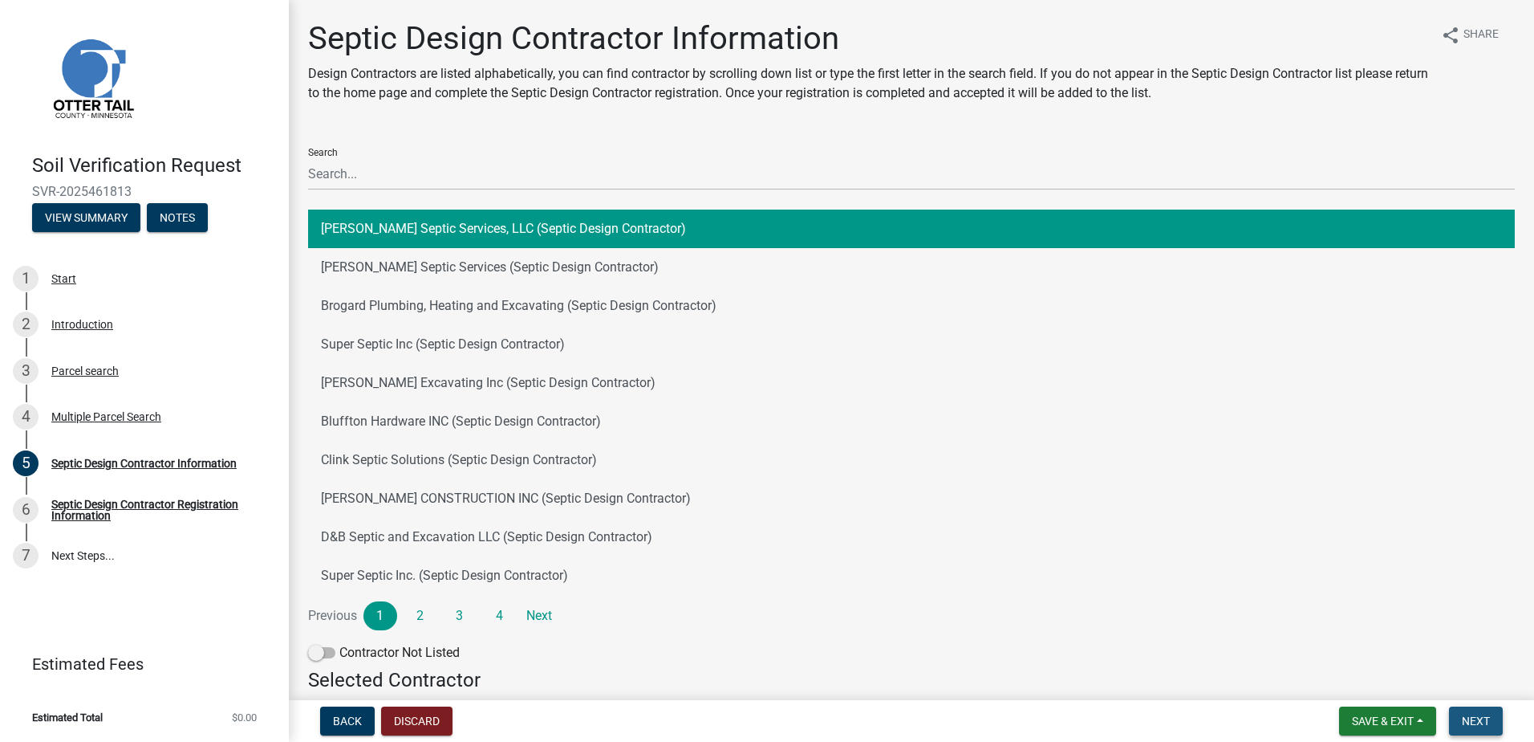
click at [1473, 722] on span "Next" at bounding box center [1476, 720] width 28 height 13
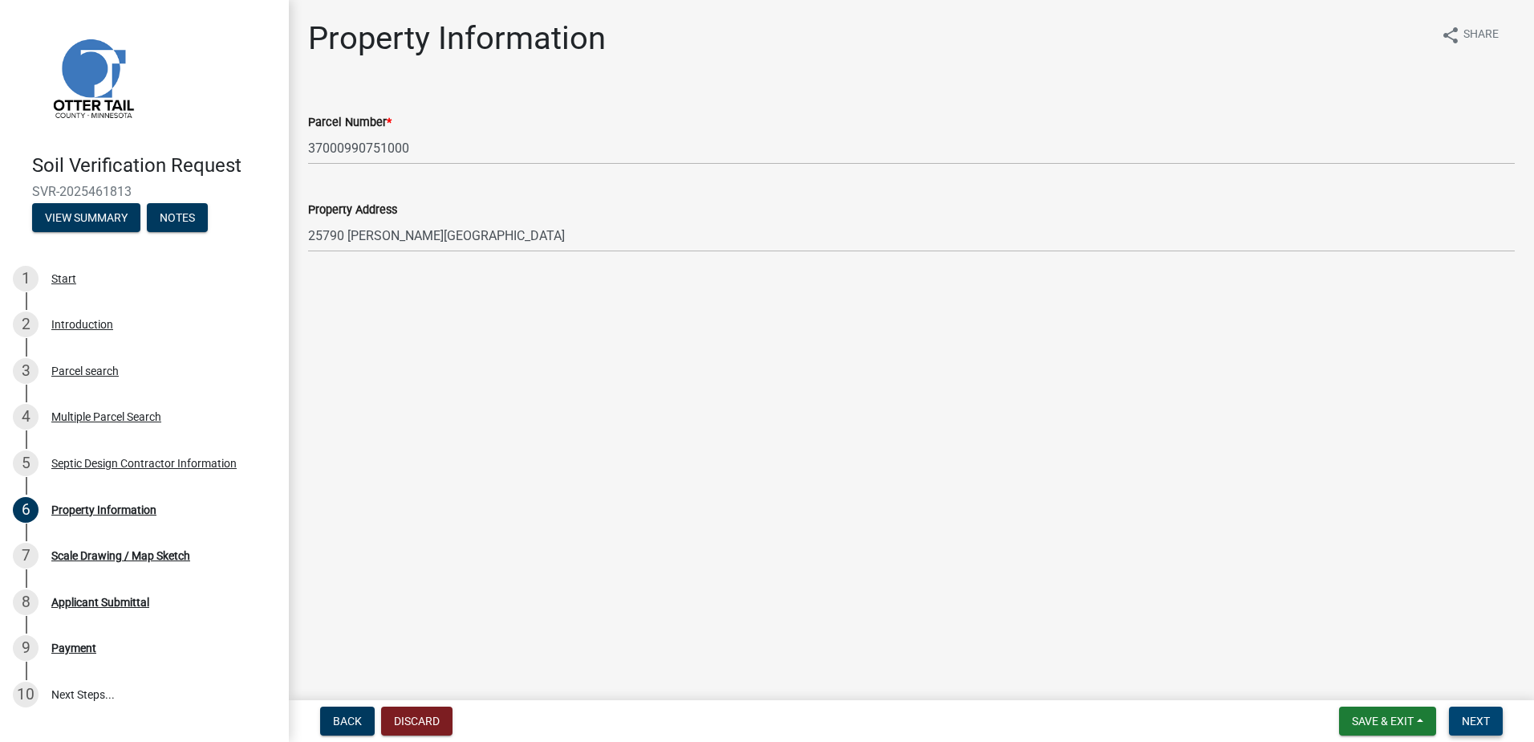
click at [1473, 715] on span "Next" at bounding box center [1476, 720] width 28 height 13
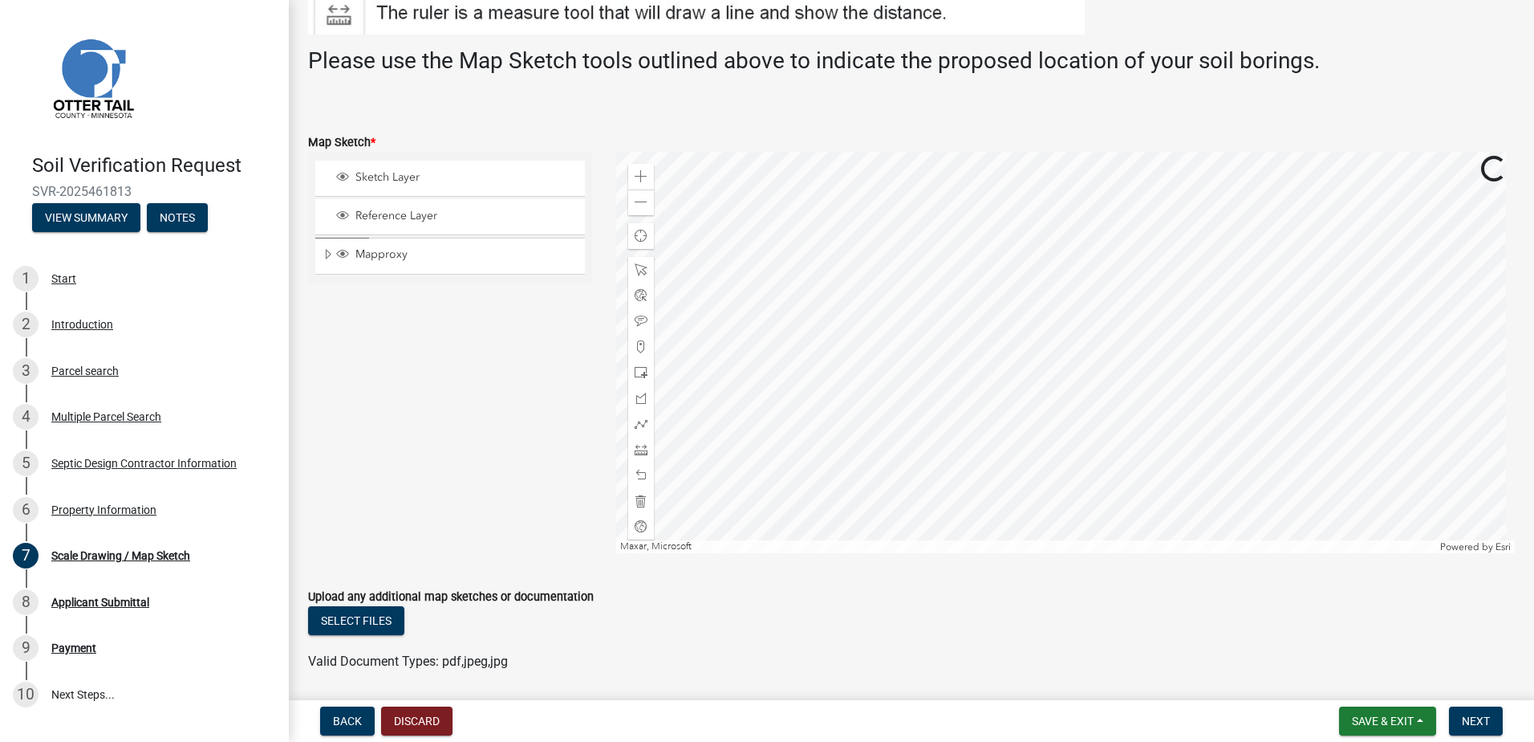
scroll to position [321, 0]
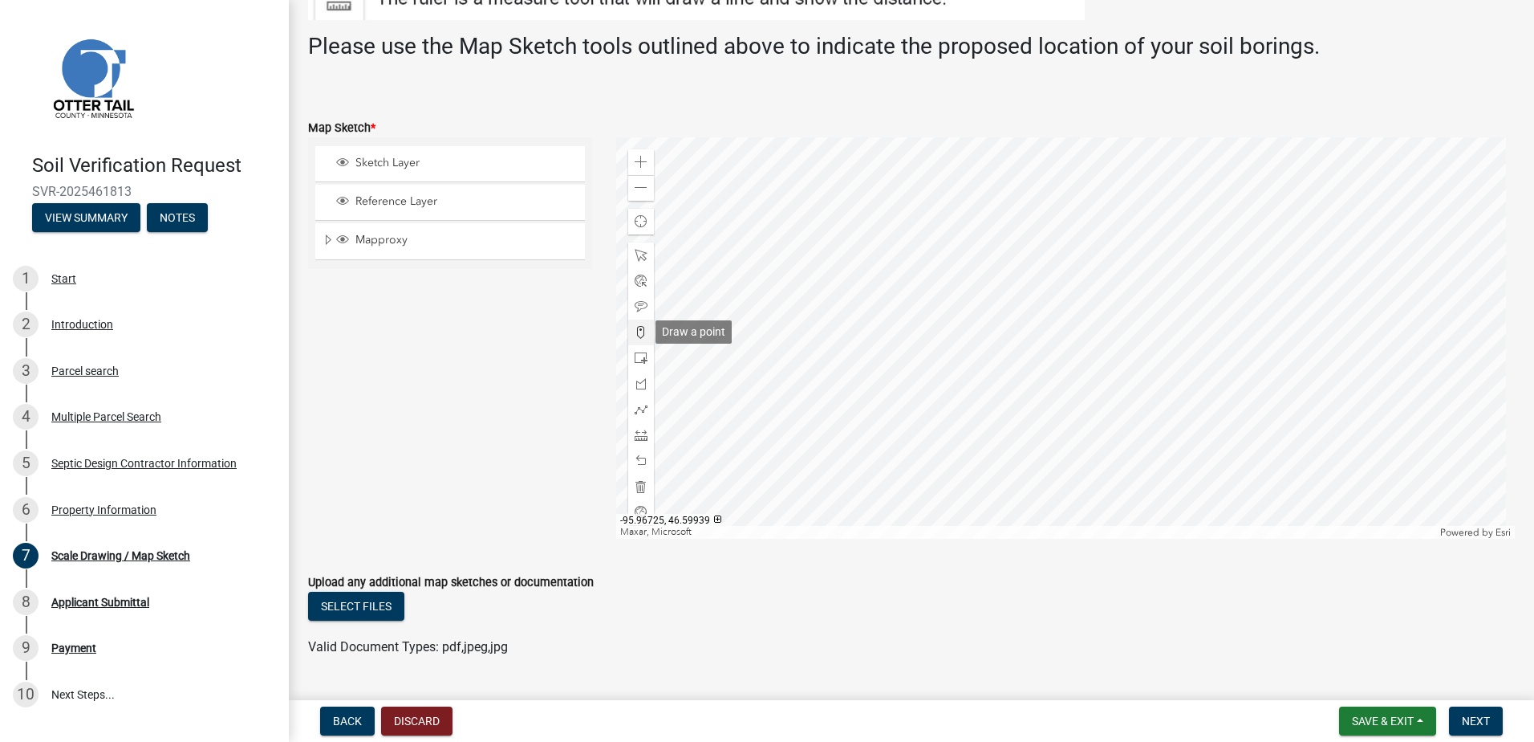
click at [636, 330] on span at bounding box center [641, 332] width 13 height 13
click at [1079, 365] on div at bounding box center [1066, 337] width 900 height 401
click at [1477, 719] on span "Next" at bounding box center [1476, 720] width 28 height 13
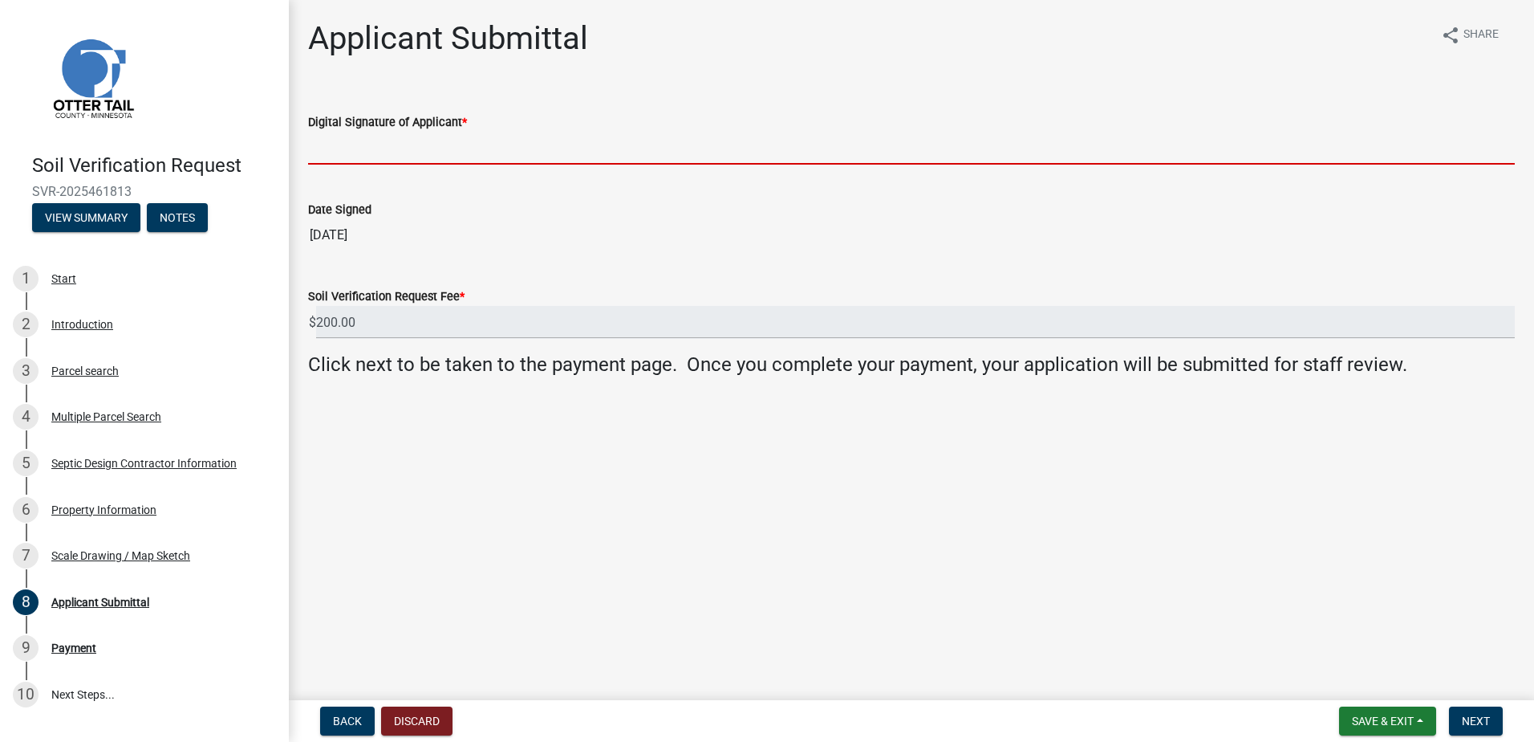
click at [387, 158] on input "Digital Signature of Applicant *" at bounding box center [911, 148] width 1207 height 33
type input "[PERSON_NAME]"
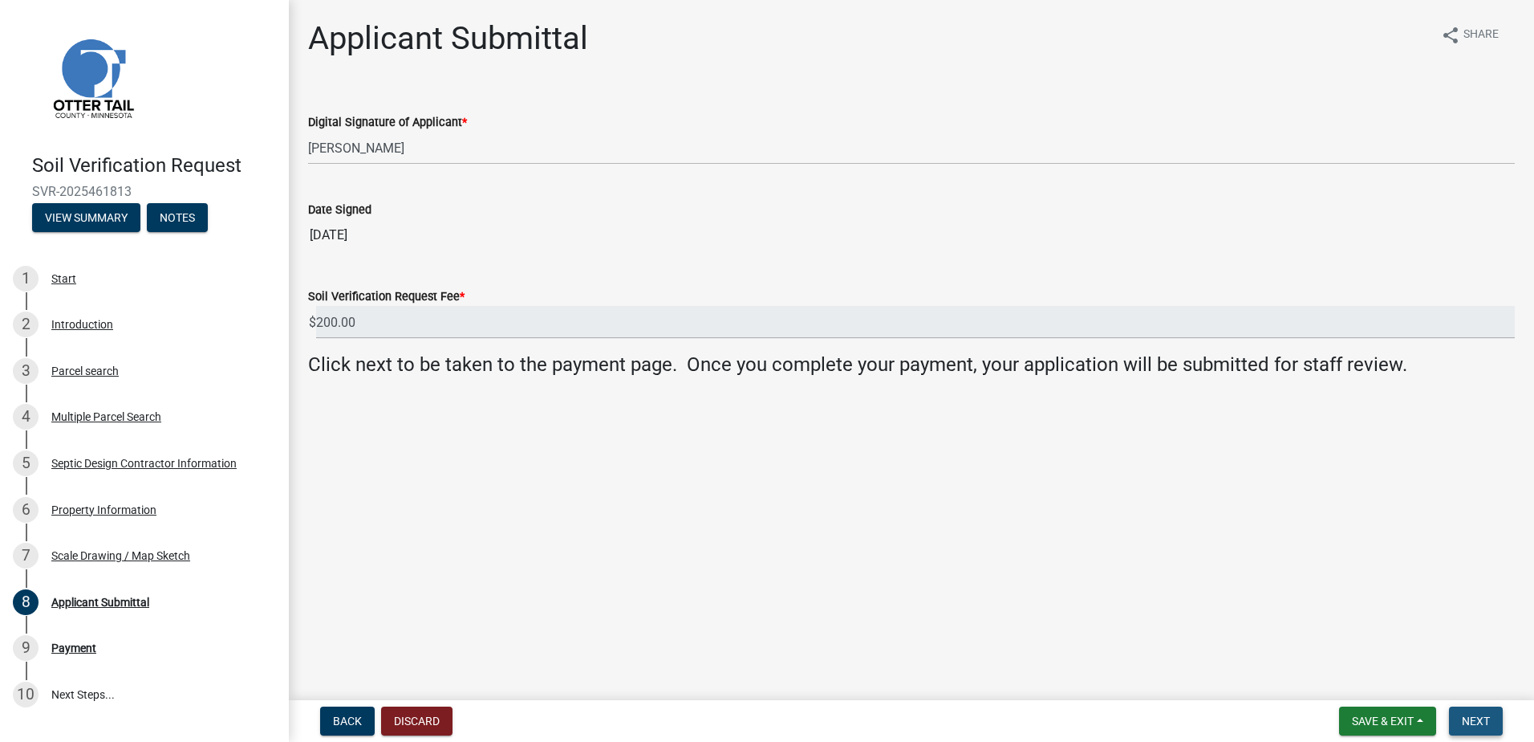
click at [1465, 723] on span "Next" at bounding box center [1476, 720] width 28 height 13
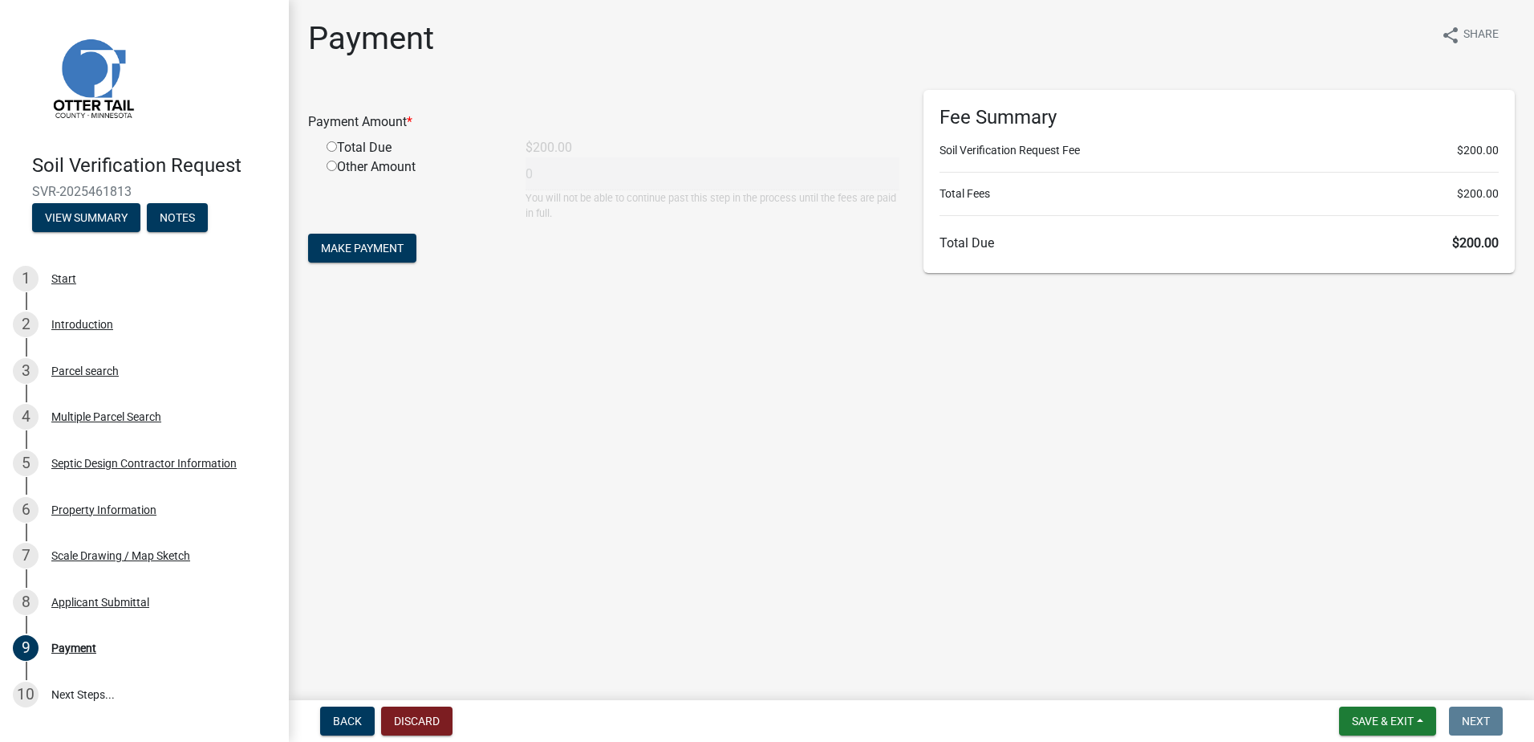
click at [331, 144] on input "radio" at bounding box center [332, 146] width 10 height 10
radio input "true"
type input "200"
click at [365, 262] on button "Make Payment" at bounding box center [362, 248] width 108 height 29
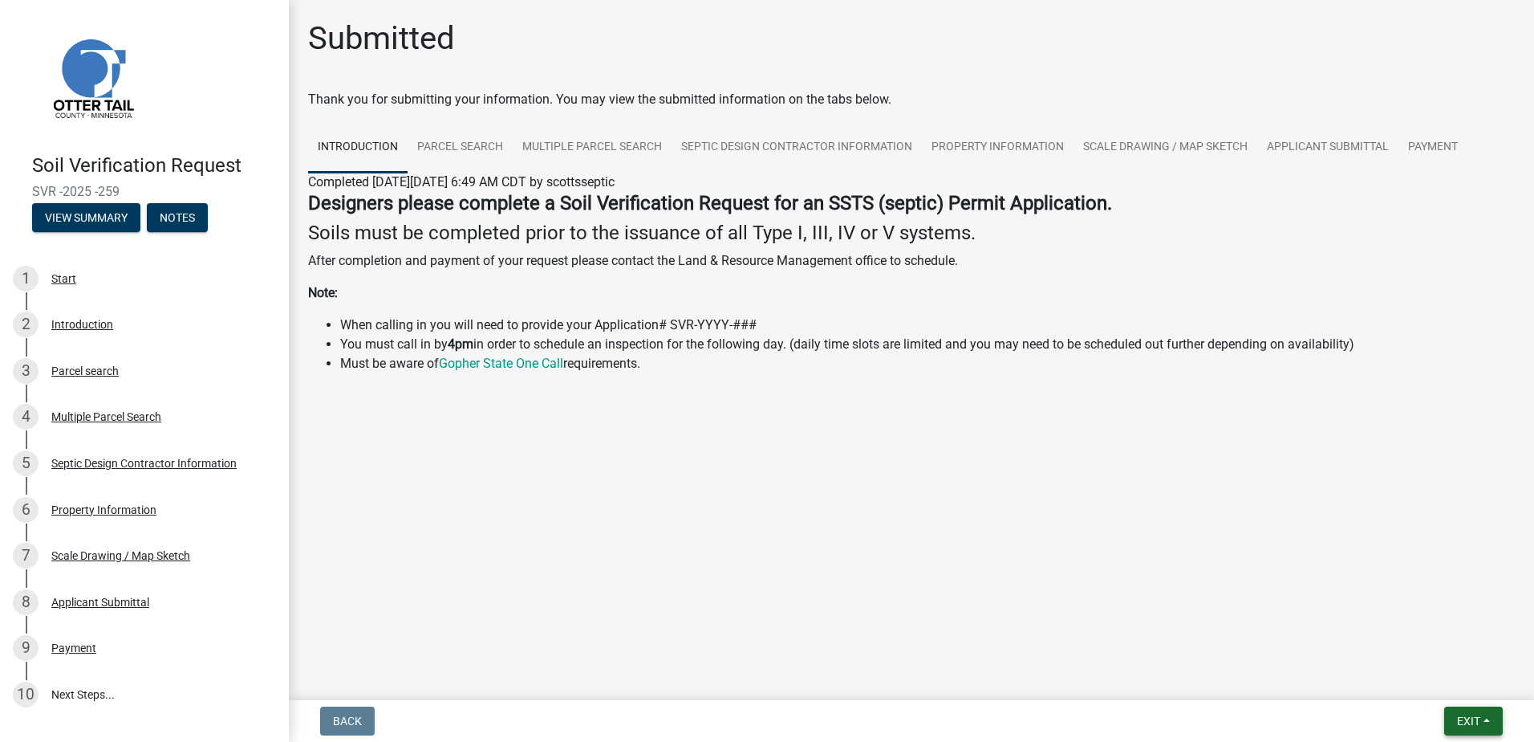
click at [1483, 722] on button "Exit" at bounding box center [1474, 720] width 59 height 29
click at [1462, 682] on button "Save & Exit" at bounding box center [1439, 679] width 128 height 39
